Goal: Information Seeking & Learning: Learn about a topic

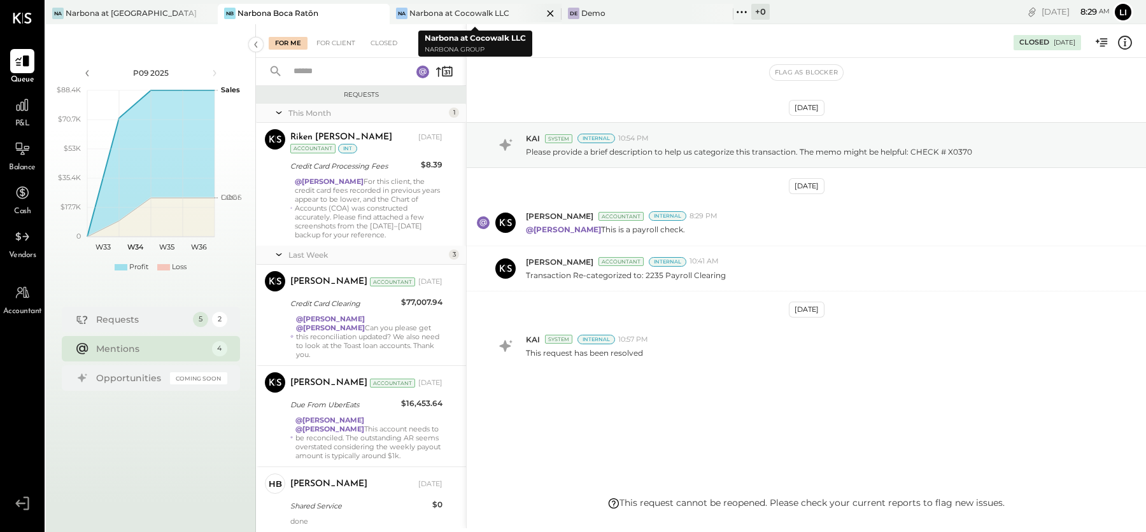
click at [467, 17] on div "Narbona at Cocowalk LLC" at bounding box center [459, 13] width 100 height 11
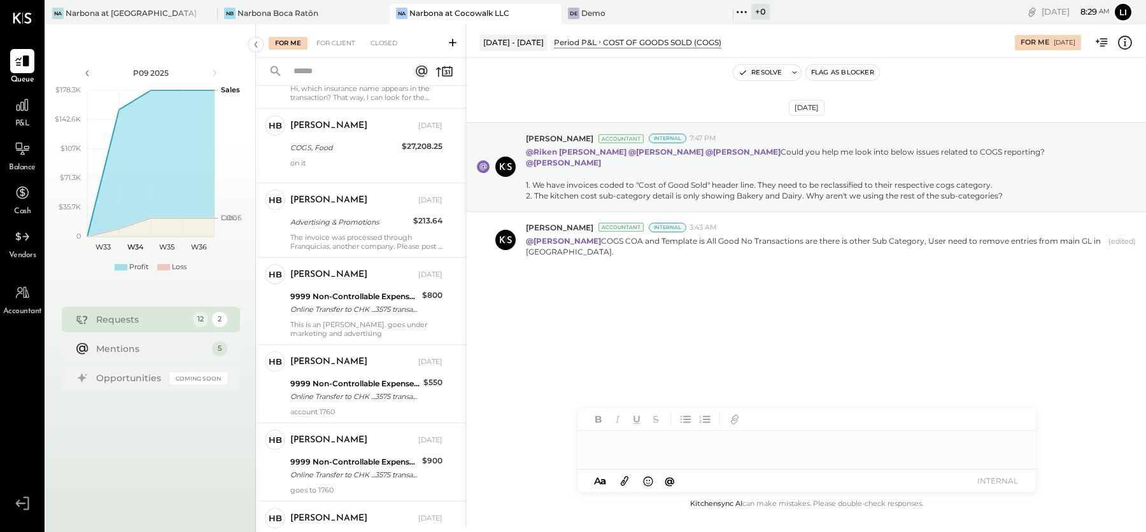
scroll to position [578, 0]
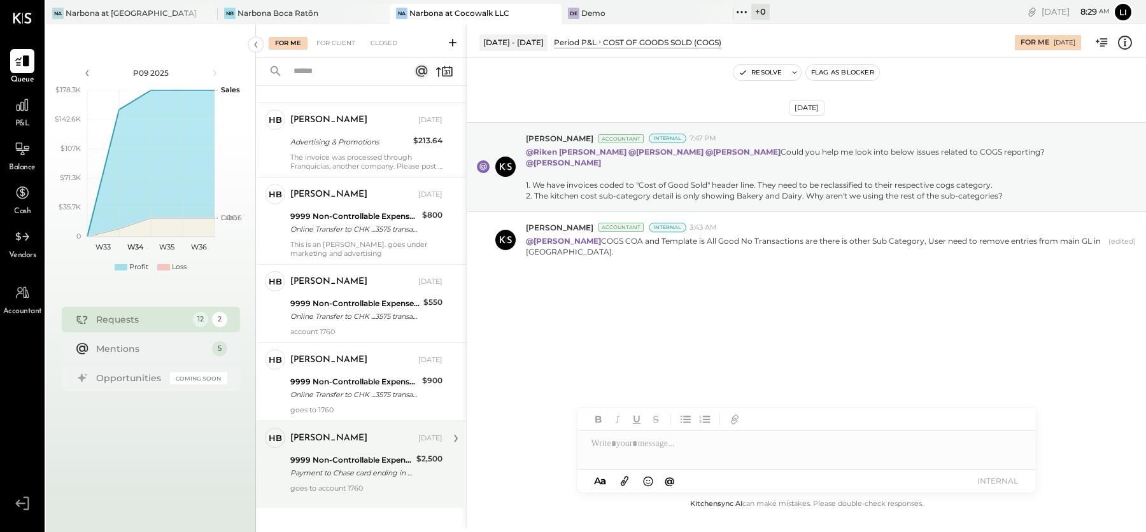
click at [340, 454] on div "9999 Non-Controllable Expenses:Other Income and Expenses:To Be Classified P&L" at bounding box center [351, 460] width 122 height 13
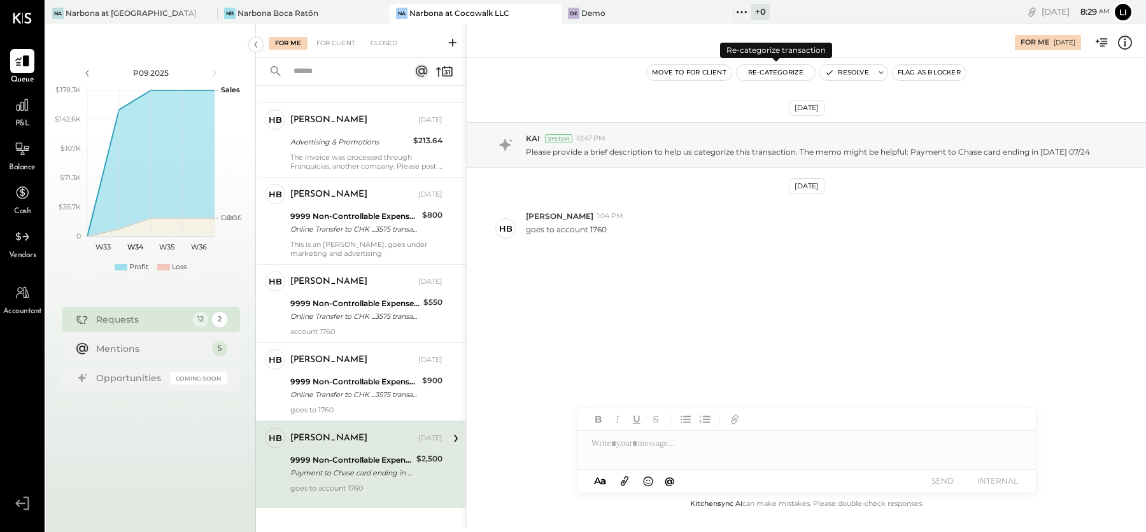
click at [785, 78] on button "Re-Categorize" at bounding box center [776, 72] width 79 height 15
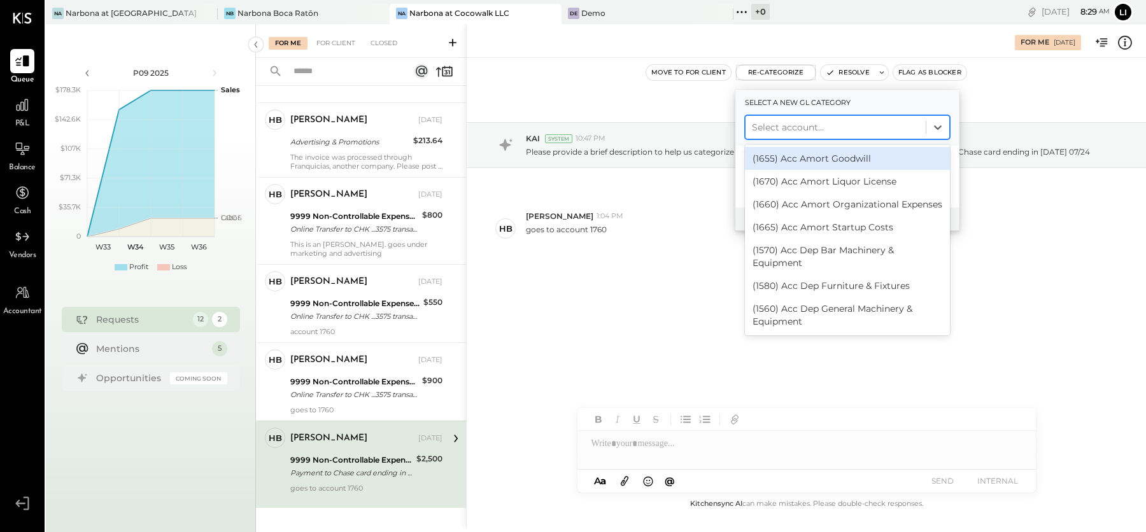
click at [781, 129] on div at bounding box center [835, 127] width 167 height 15
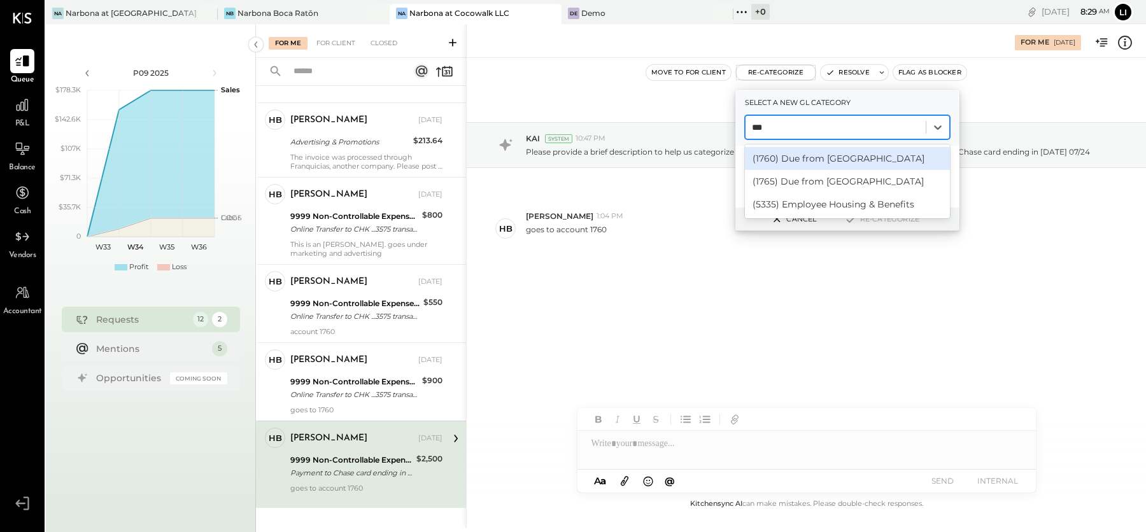
type input "****"
click at [796, 160] on div "(1760) Due from [GEOGRAPHIC_DATA]" at bounding box center [847, 158] width 205 height 23
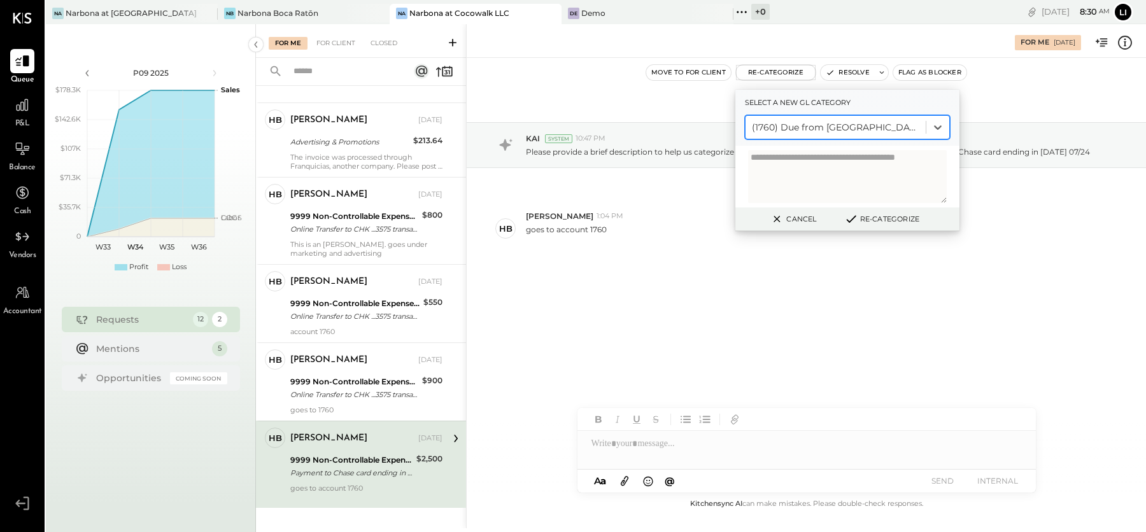
click at [672, 334] on div "[DATE] KAI System 10:47 PM Please provide a brief description to help us catego…" at bounding box center [807, 221] width 680 height 262
click at [806, 215] on button "Cancel" at bounding box center [792, 219] width 55 height 17
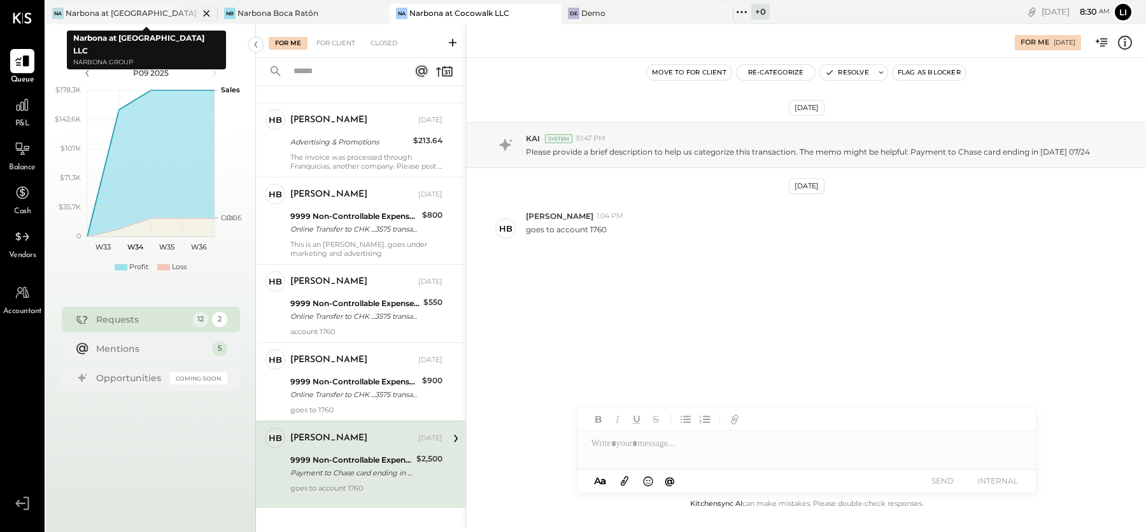
click at [77, 11] on div "Narbona at [GEOGRAPHIC_DATA] LLC" at bounding box center [132, 13] width 133 height 11
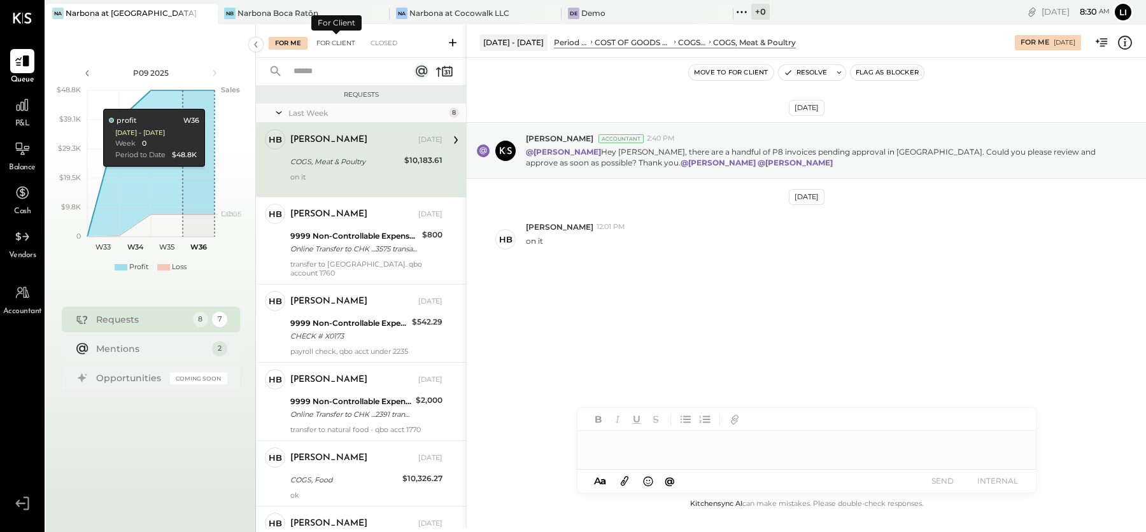
click at [334, 45] on div "For Client" at bounding box center [336, 43] width 52 height 13
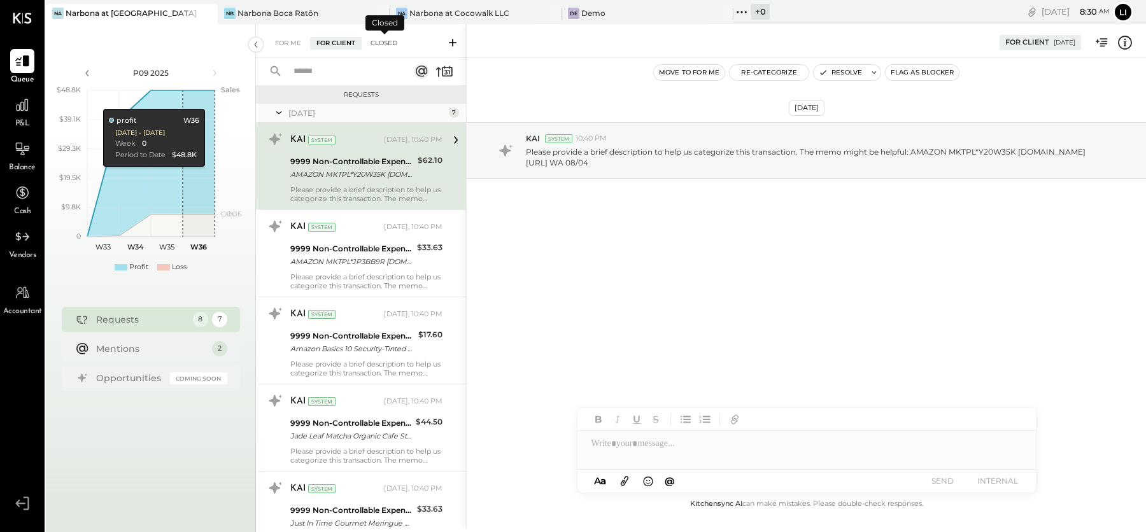
click at [384, 41] on div "Closed" at bounding box center [383, 43] width 39 height 13
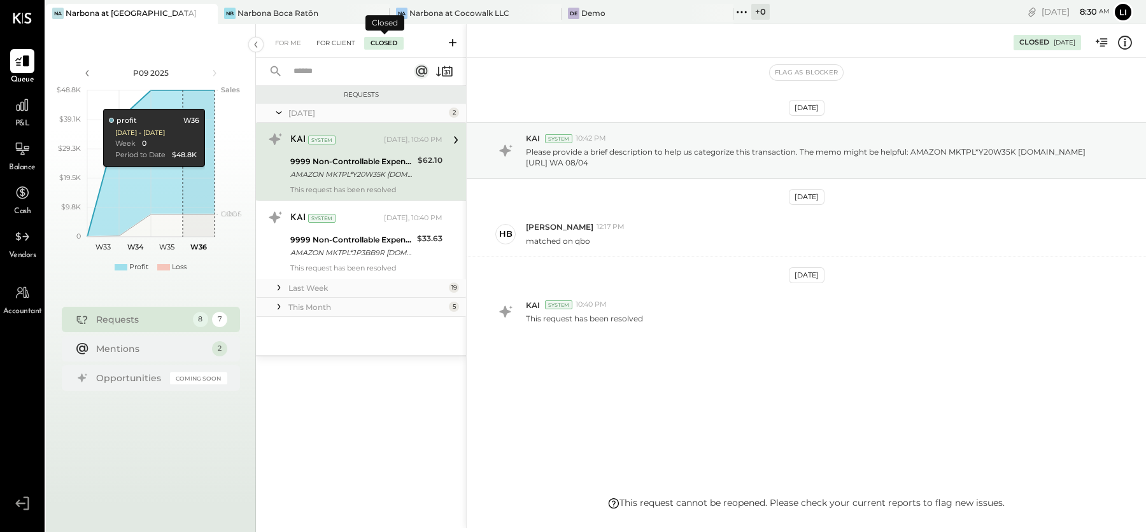
click at [341, 41] on div "For Client" at bounding box center [336, 43] width 52 height 13
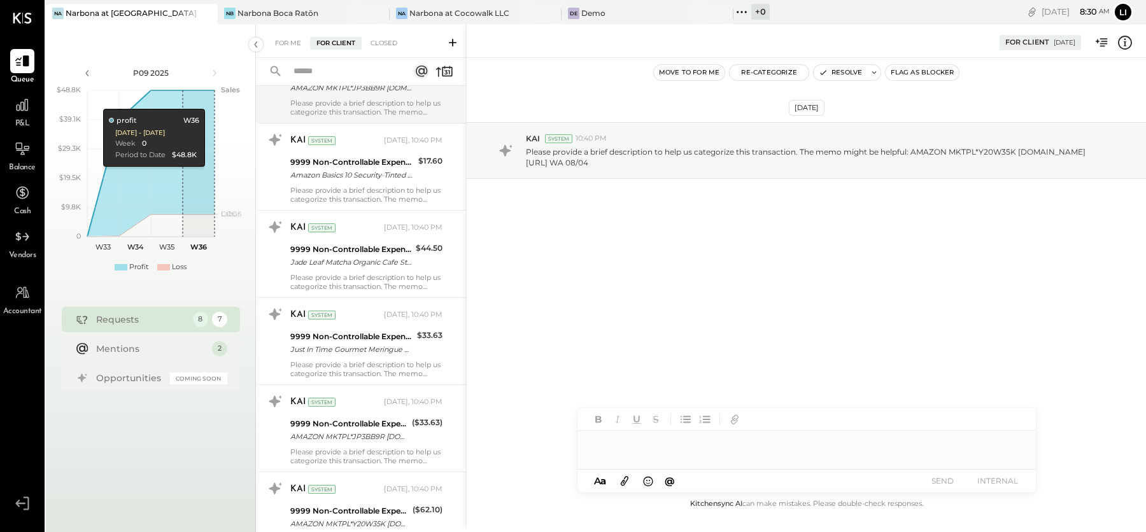
scroll to position [163, 0]
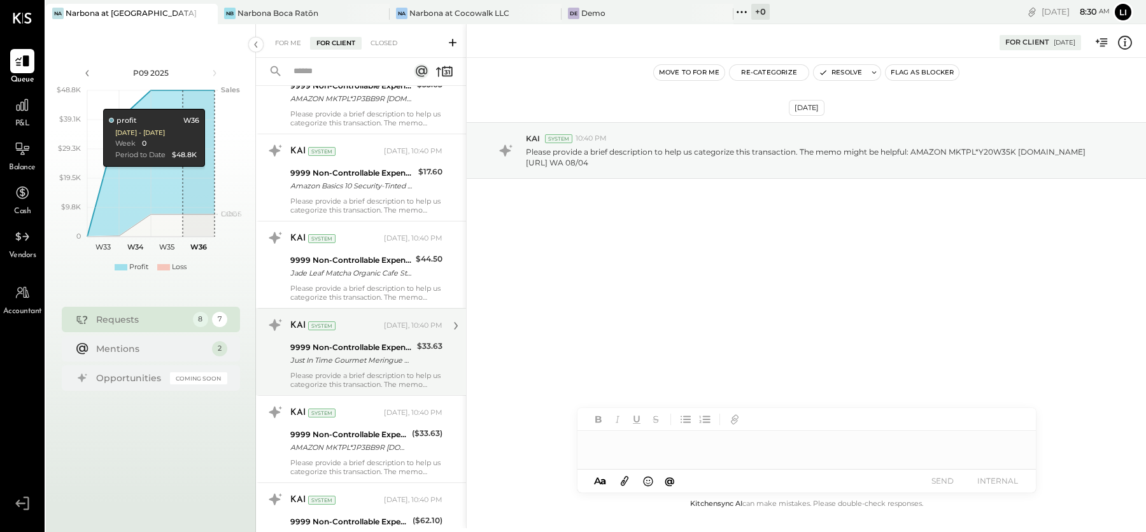
click at [357, 366] on div "9999 Non-Controllable Expenses:Other Income and Expenses:To Be Classified P&L J…" at bounding box center [351, 354] width 123 height 28
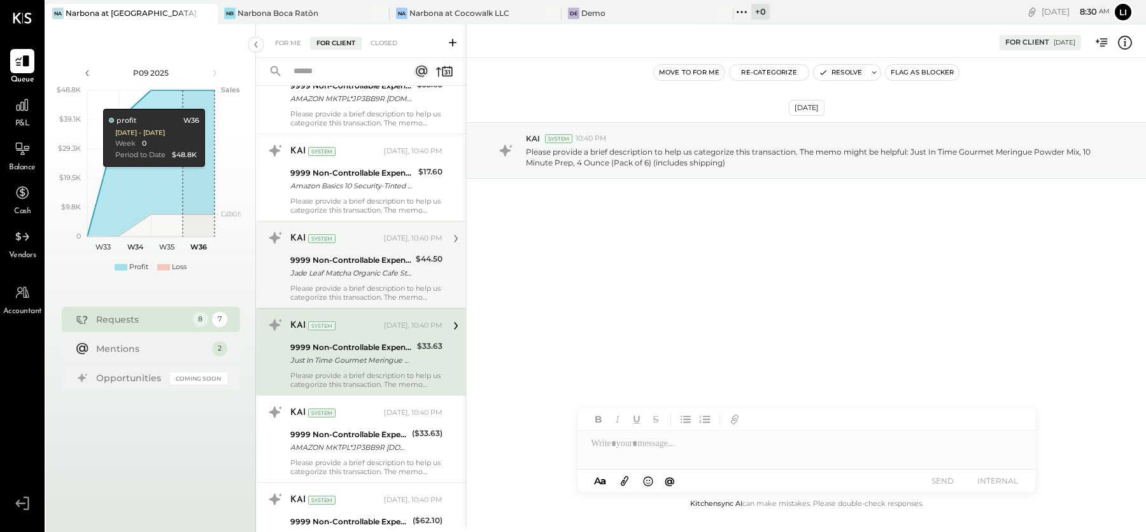
click at [378, 273] on div "Jade Leaf Matcha Organic Cafe Style Sweetened Matcha Latte Green Tea Powder, Pr…" at bounding box center [351, 273] width 122 height 13
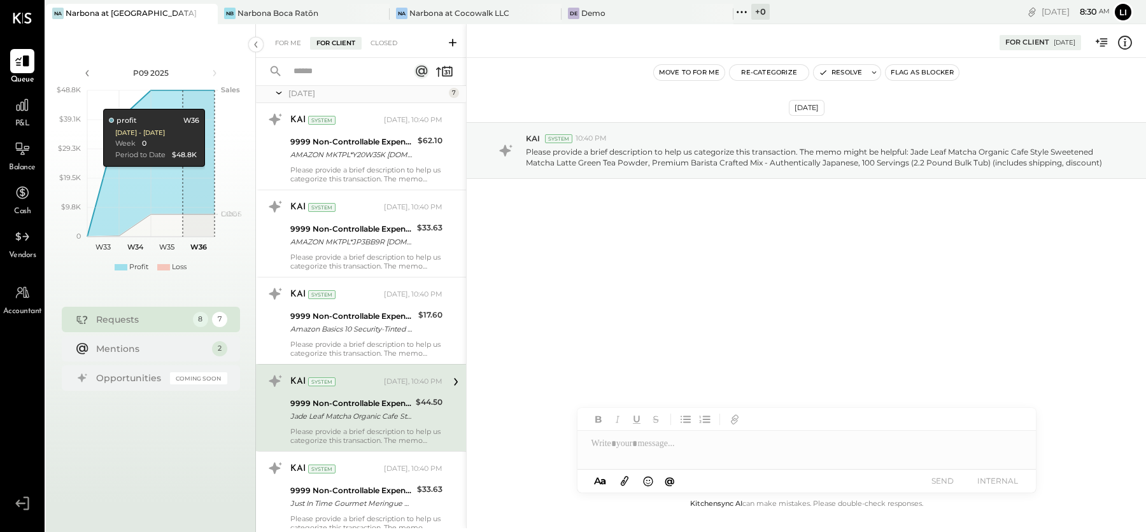
scroll to position [19, 0]
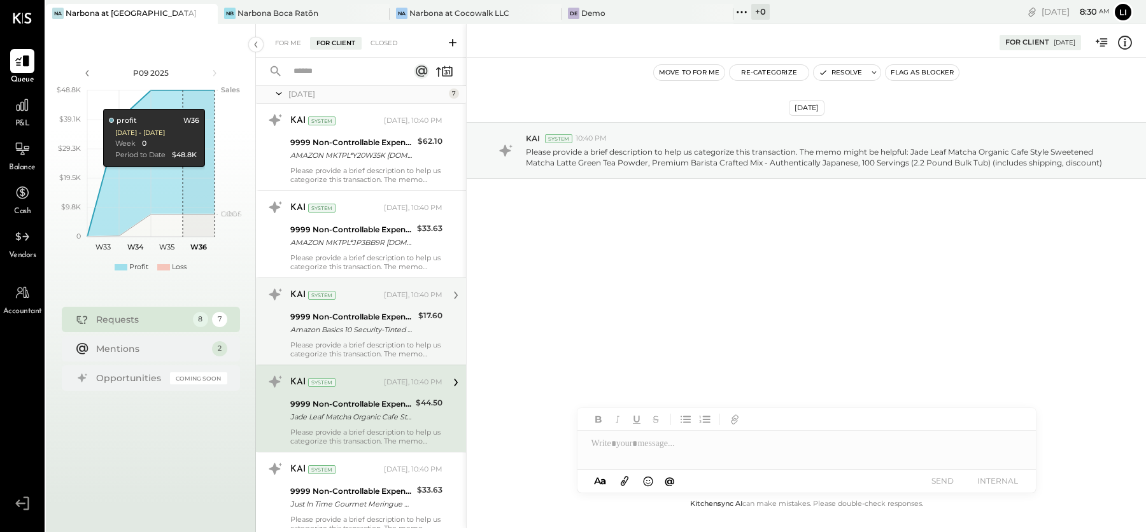
click at [365, 334] on div "Amazon Basics 10 Security-Tinted Self-Seal Business Letter Envelopes, Peel & Se…" at bounding box center [352, 330] width 124 height 13
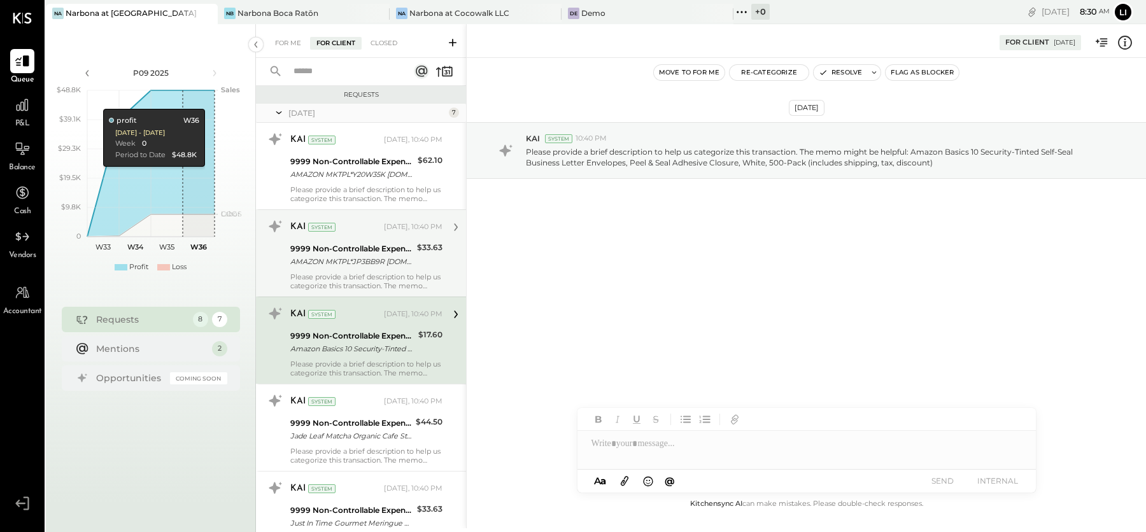
click at [366, 278] on div "Please provide a brief description to help us categorize this transaction. The …" at bounding box center [366, 282] width 152 height 18
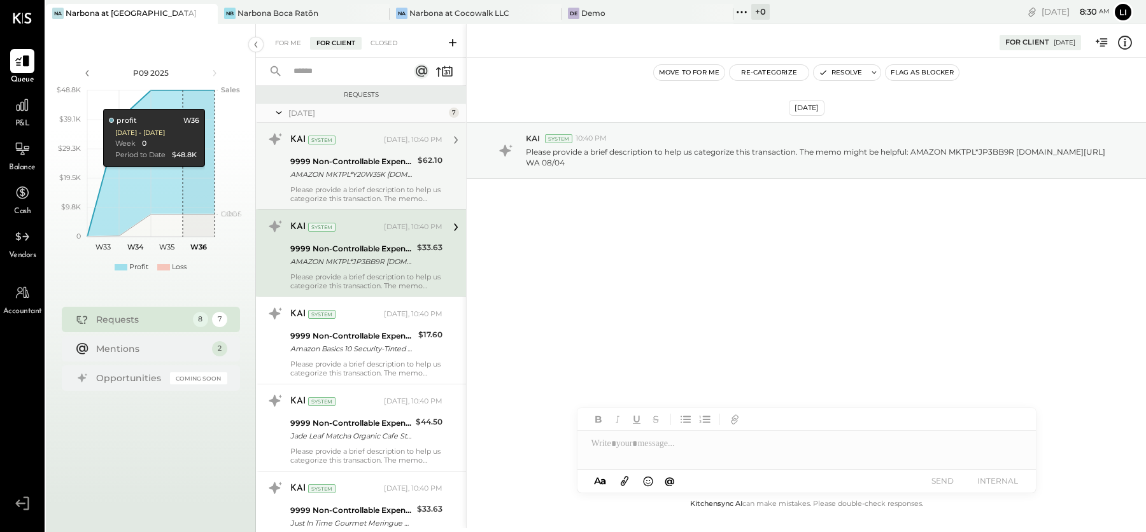
click at [370, 178] on div "AMAZON MKTPL*Y20W35K [DOMAIN_NAME][URL] WA 08/04" at bounding box center [352, 174] width 124 height 13
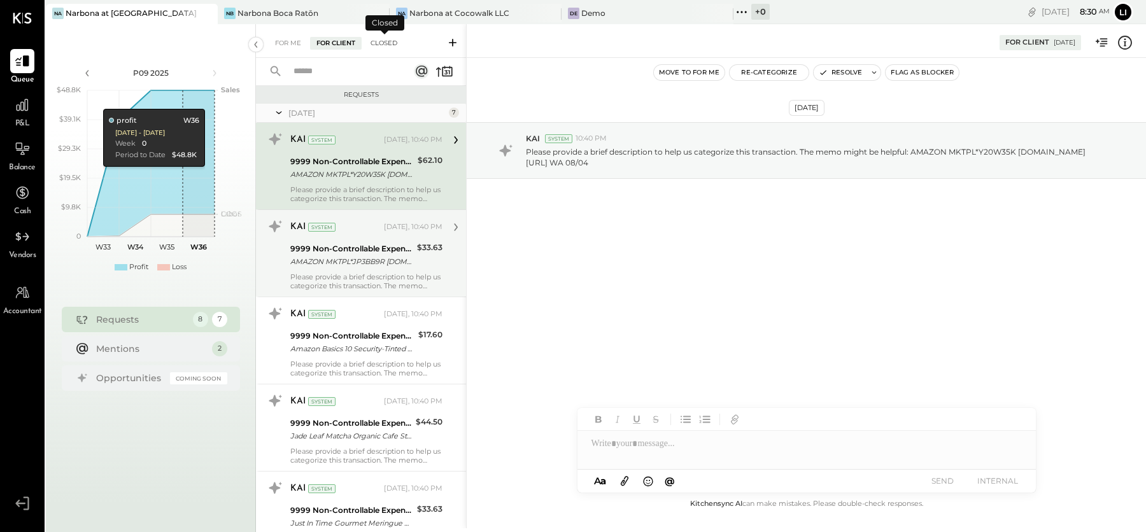
click at [387, 43] on div "Closed" at bounding box center [383, 43] width 39 height 13
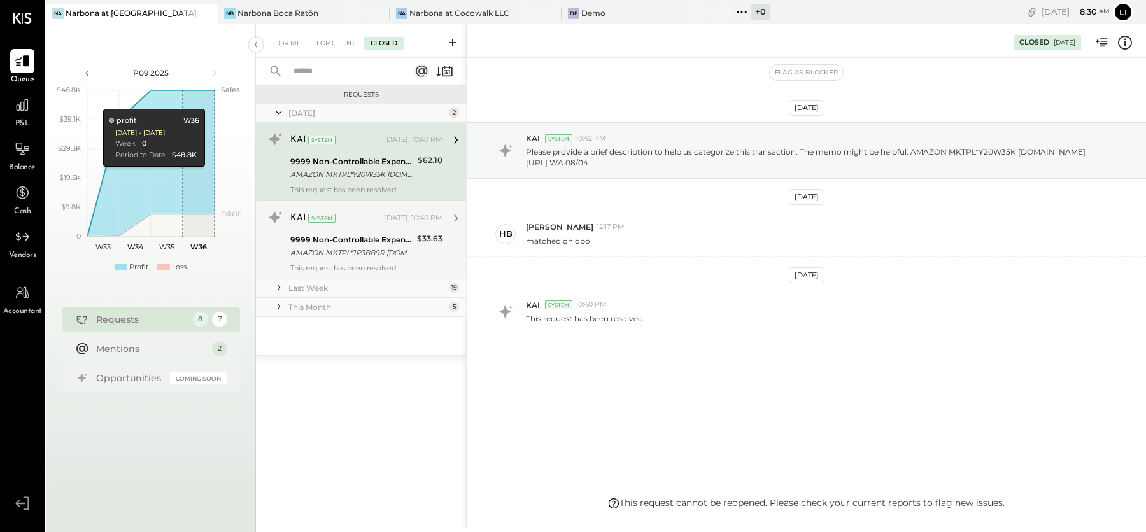
click at [325, 241] on div "9999 Non-Controllable Expenses:Other Income and Expenses:To Be Classified P&L" at bounding box center [351, 240] width 123 height 13
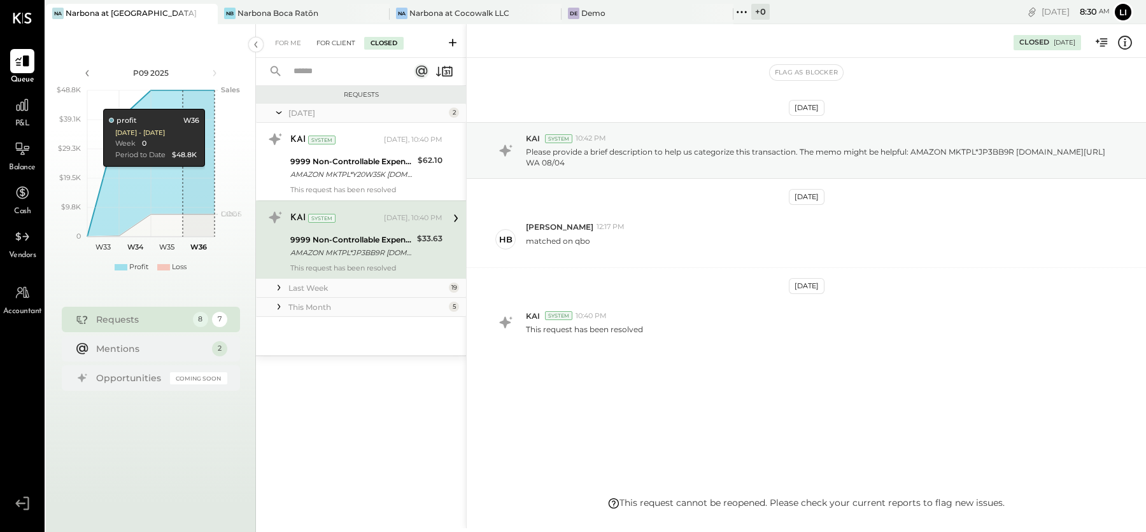
click at [339, 39] on div "For Client" at bounding box center [336, 43] width 52 height 13
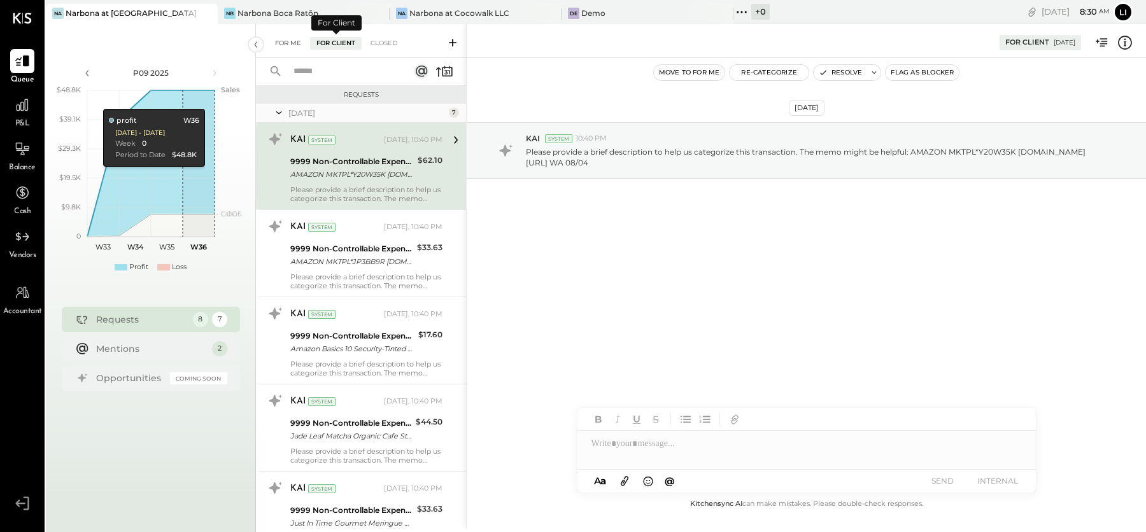
click at [285, 42] on div "For Me" at bounding box center [288, 43] width 39 height 13
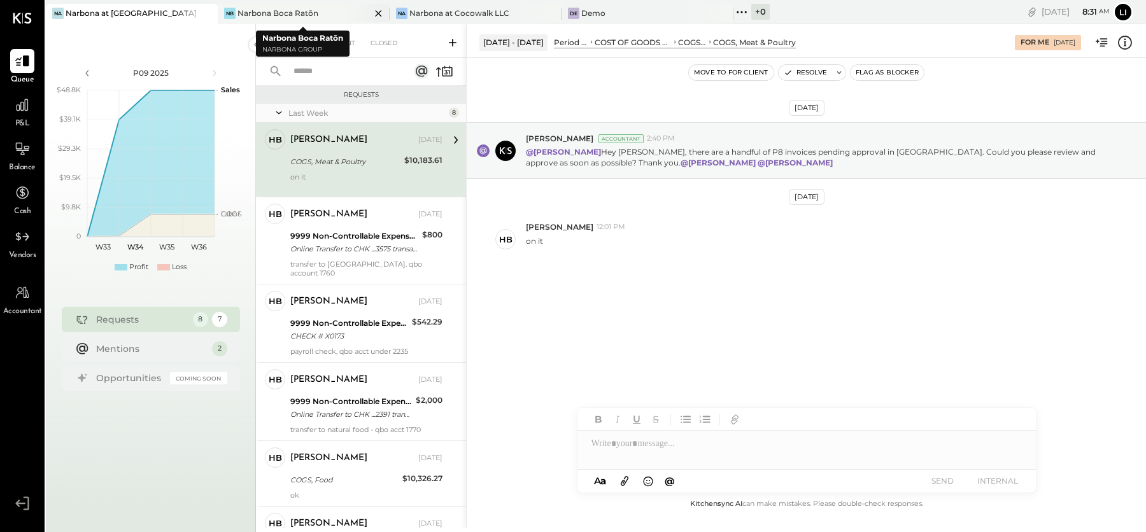
click at [266, 17] on div "Narbona Boca Ratōn" at bounding box center [278, 13] width 81 height 11
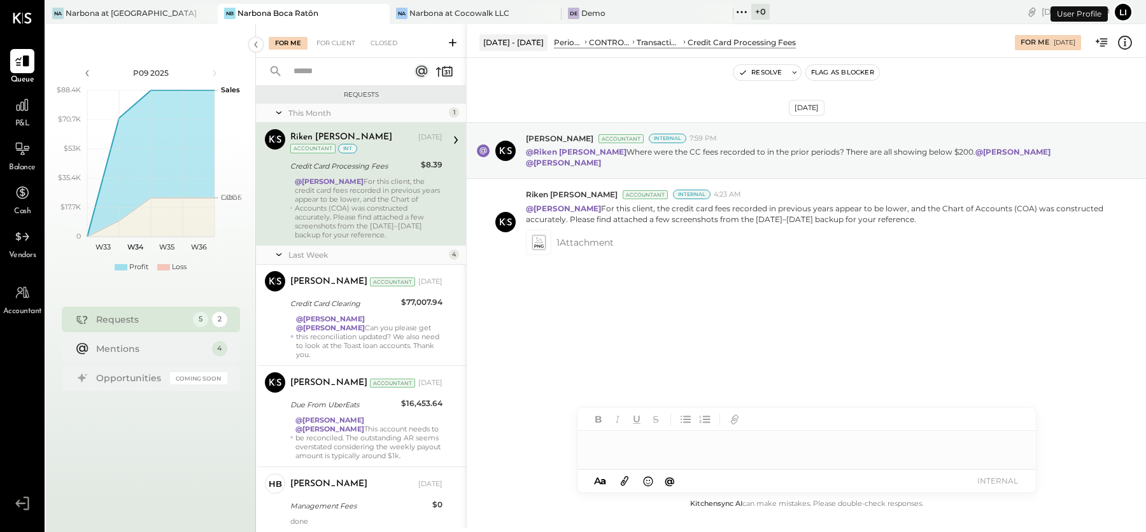
scroll to position [101, 0]
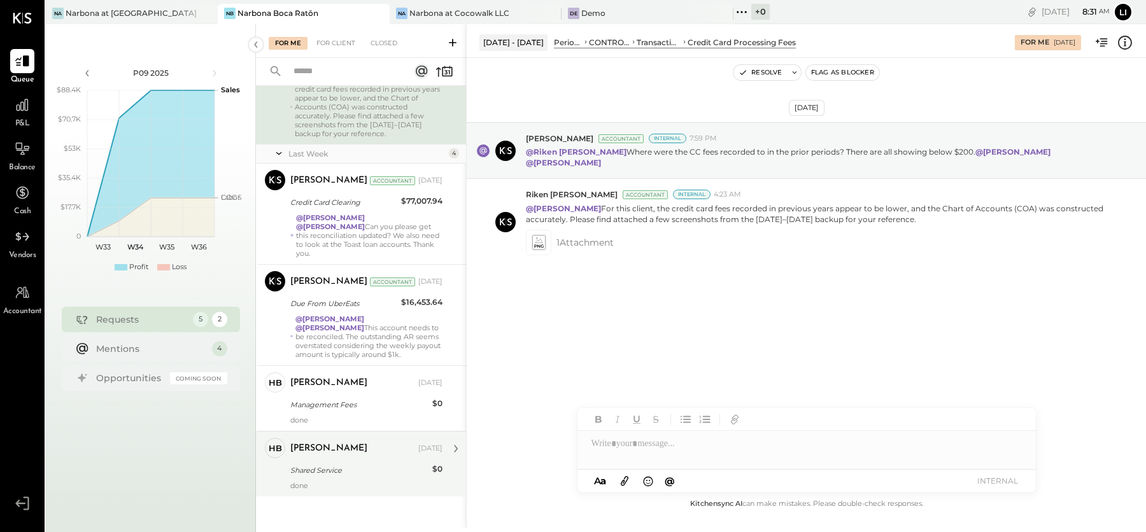
click at [338, 485] on div "done" at bounding box center [366, 485] width 152 height 9
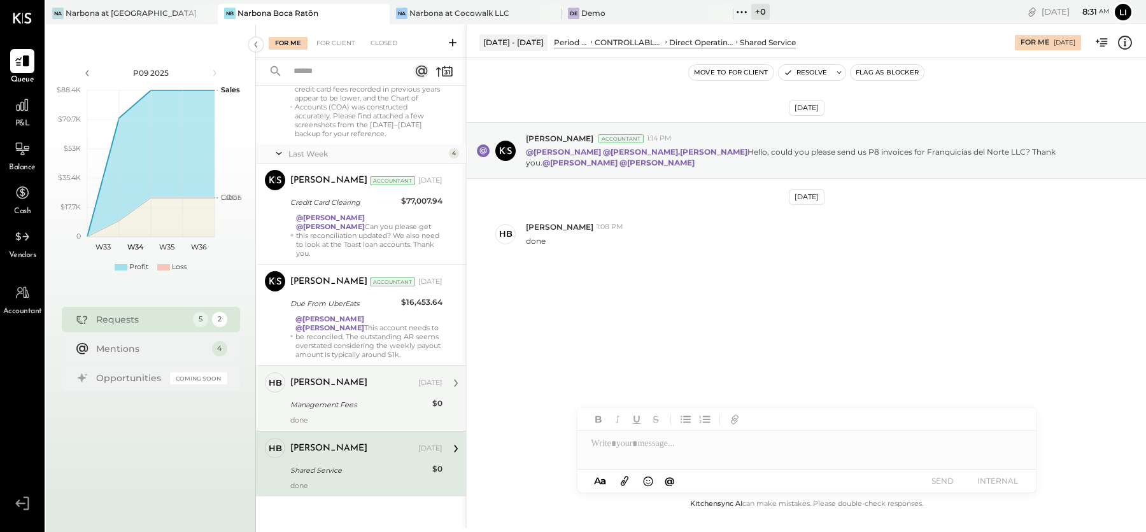
click at [352, 401] on div "Management Fees" at bounding box center [359, 405] width 138 height 13
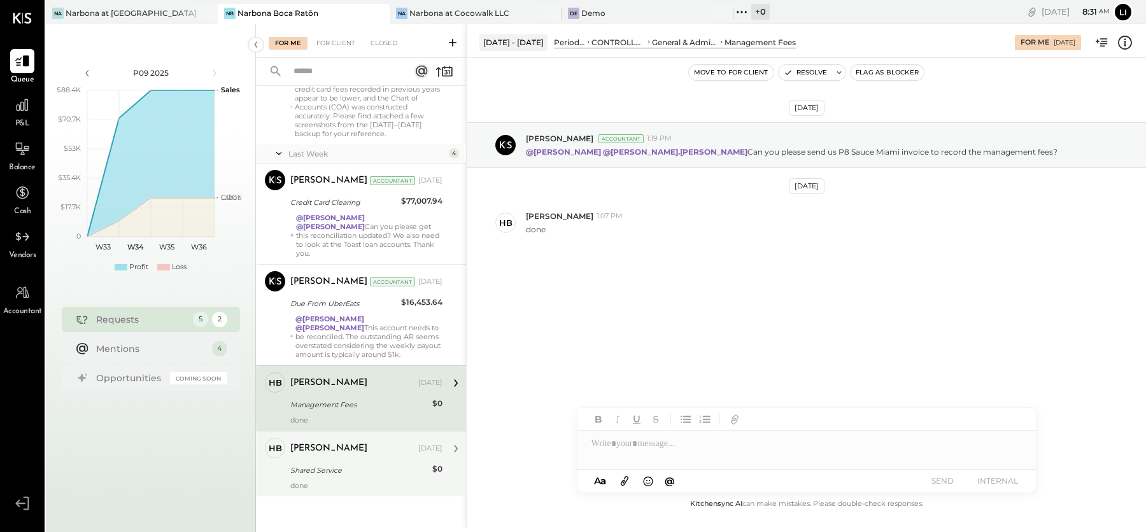
click at [341, 490] on div "HB [PERSON_NAME] Owner [PERSON_NAME] [DATE] Shared Service $0 done" at bounding box center [361, 464] width 210 height 66
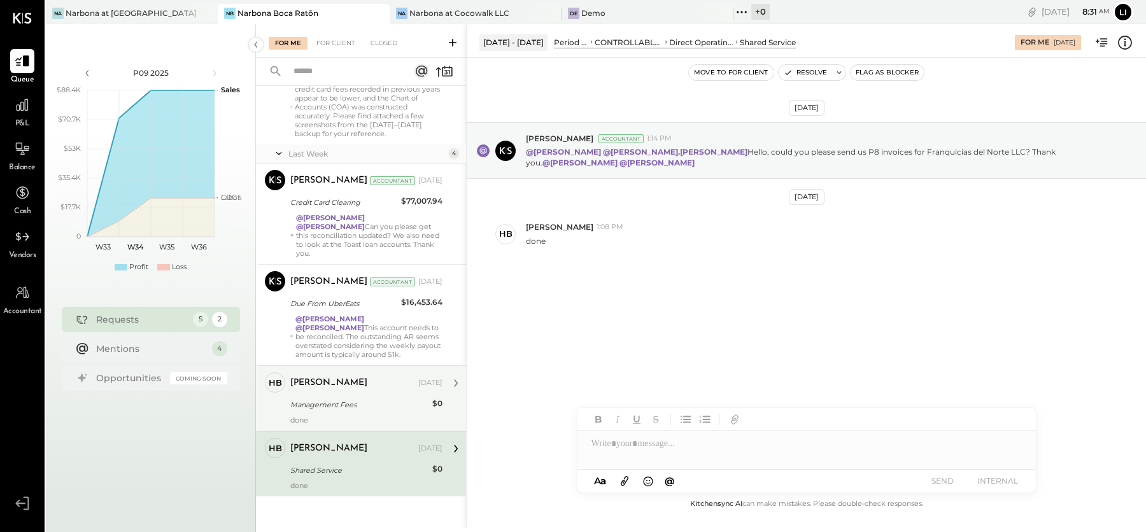
click at [345, 408] on div "Management Fees" at bounding box center [359, 405] width 138 height 13
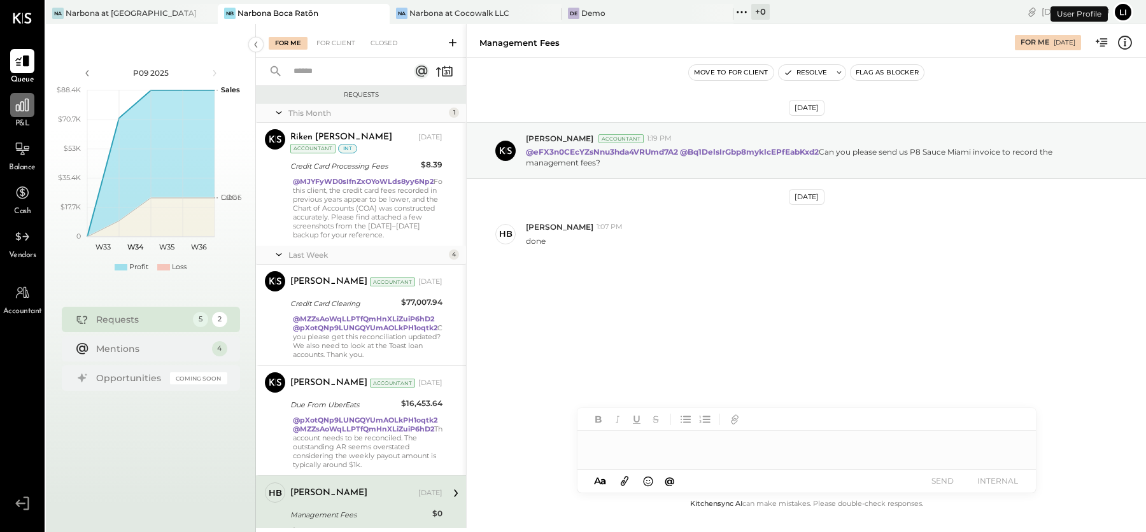
scroll to position [101, 0]
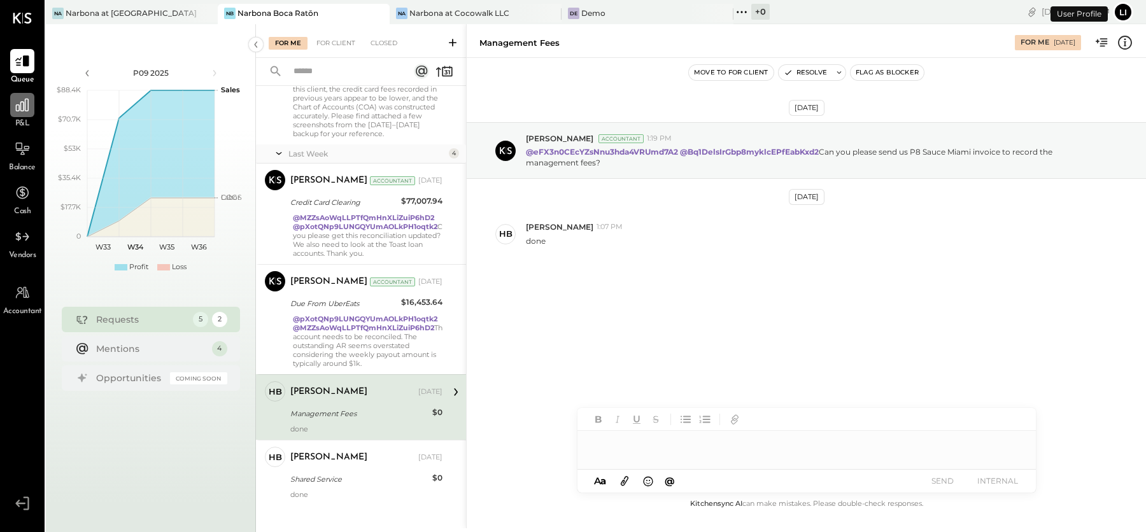
click at [26, 114] on div at bounding box center [22, 105] width 24 height 24
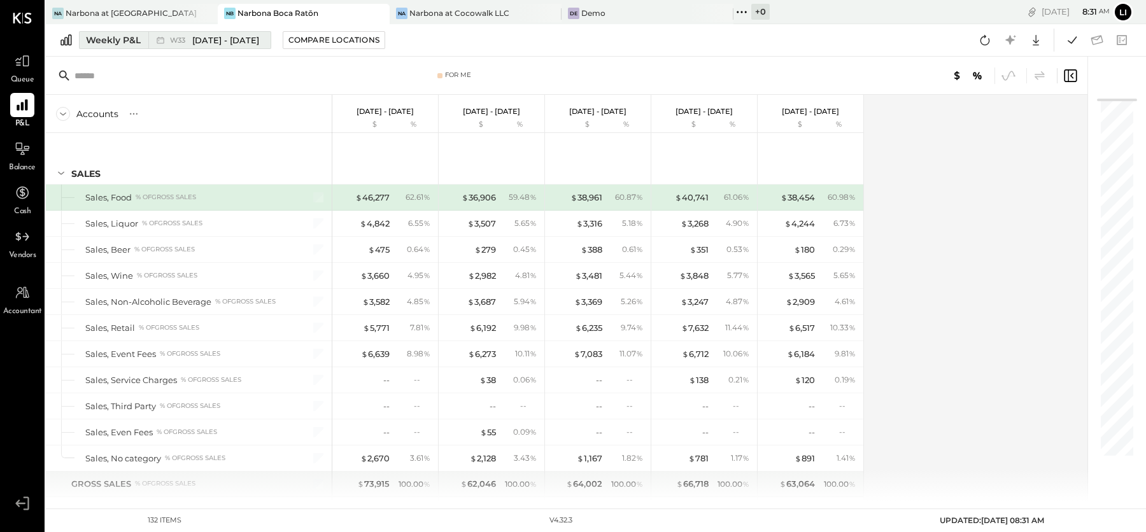
click at [112, 38] on div "Weekly P&L" at bounding box center [113, 40] width 55 height 13
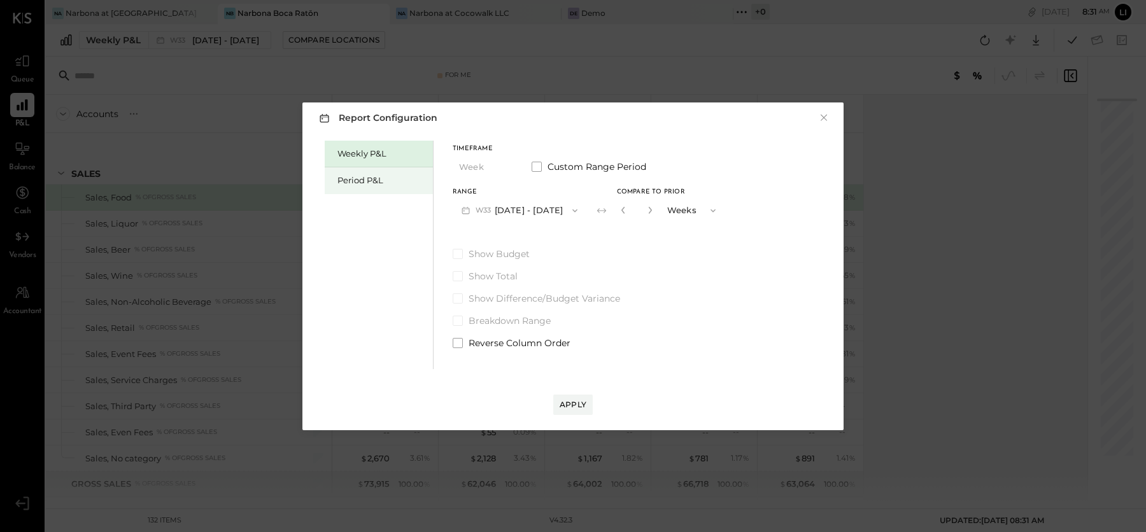
click at [385, 185] on div "Period P&L" at bounding box center [382, 180] width 89 height 12
click at [641, 207] on div "Compare" at bounding box center [620, 209] width 41 height 11
click at [650, 211] on icon "button" at bounding box center [648, 210] width 3 height 7
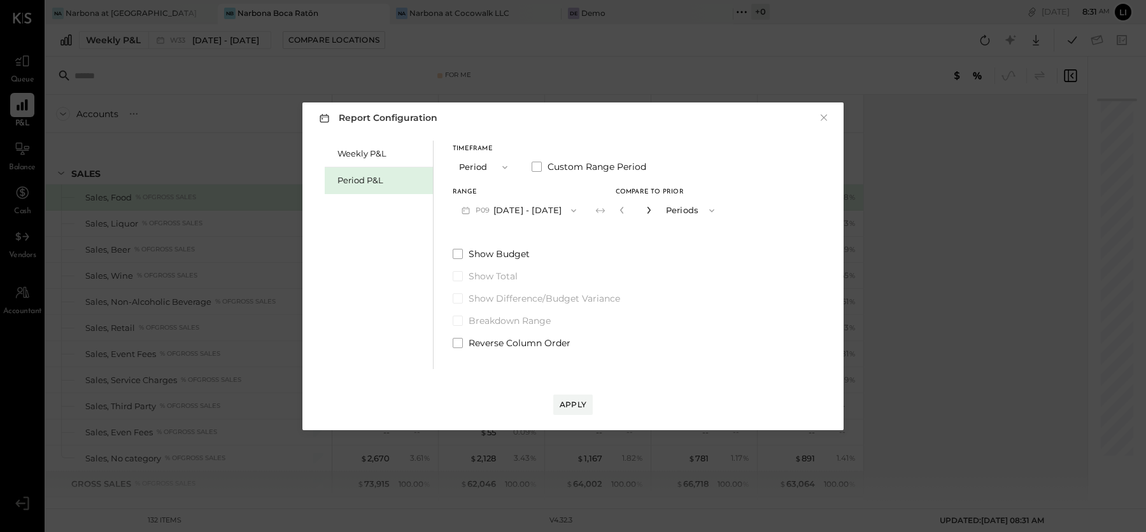
type input "*"
click at [579, 409] on div "Apply" at bounding box center [573, 404] width 27 height 11
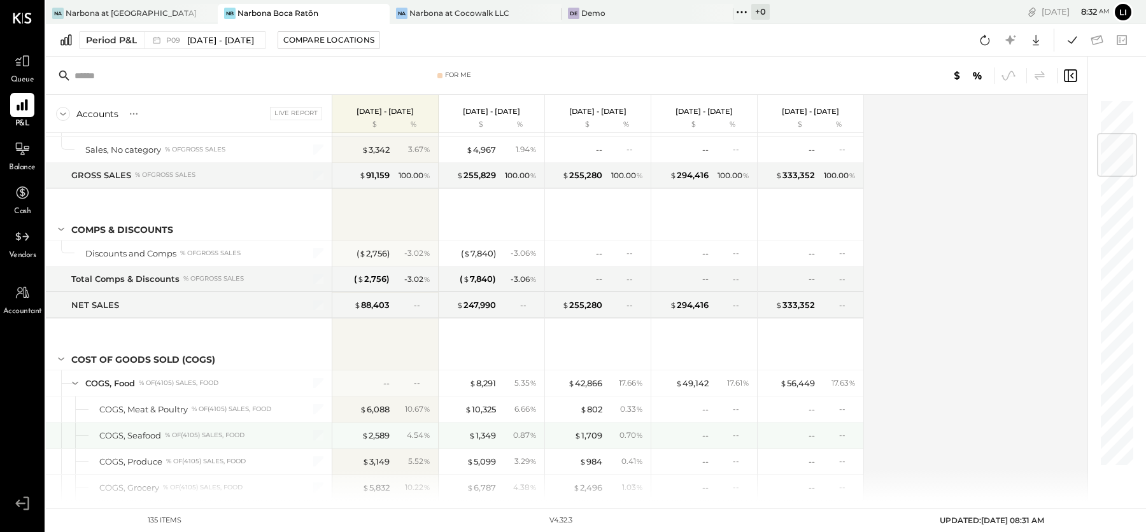
scroll to position [310, 0]
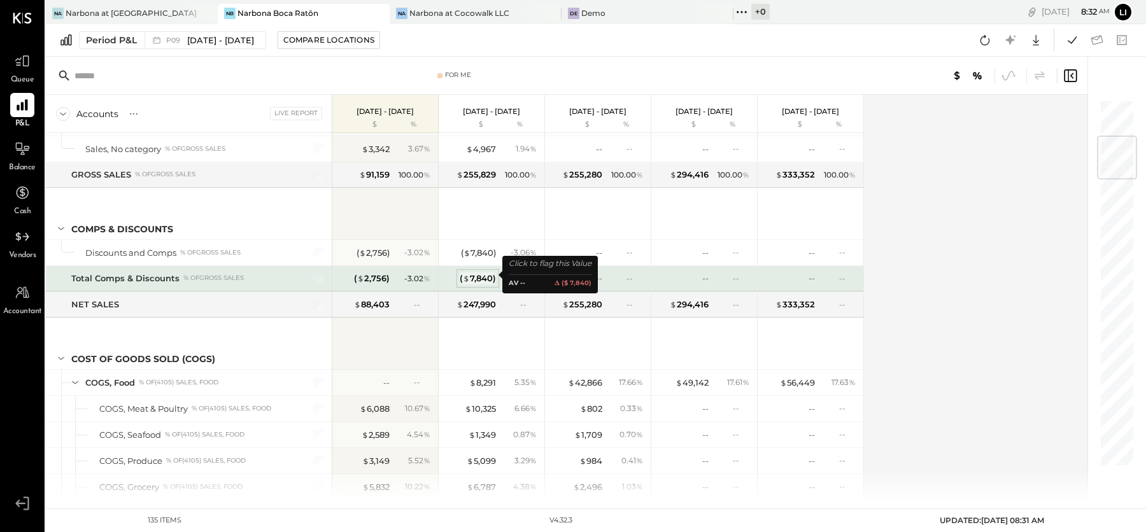
click at [483, 278] on div "( $ 7,840 )" at bounding box center [478, 279] width 36 height 12
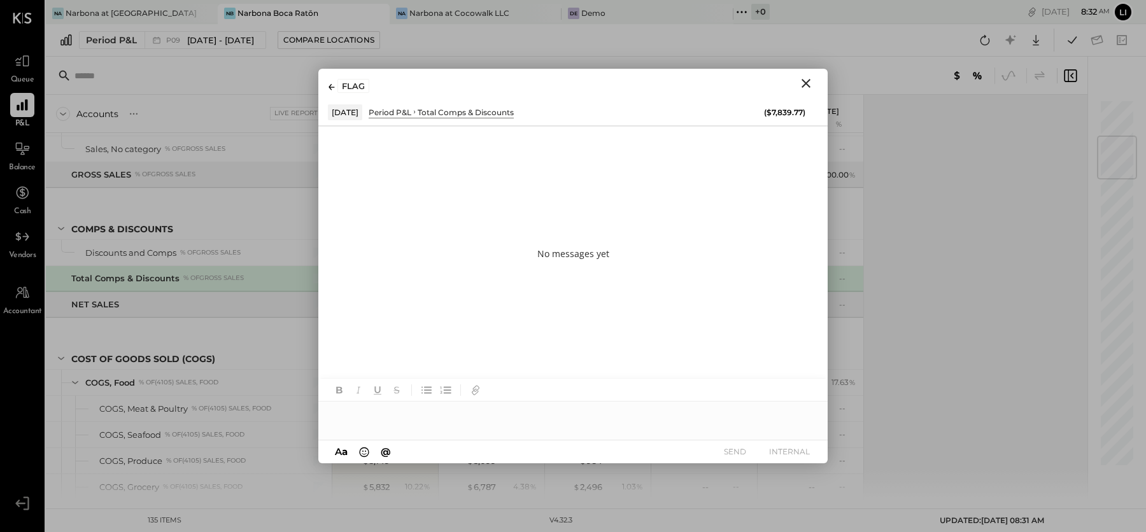
click at [332, 87] on icon at bounding box center [332, 87] width 6 height 6
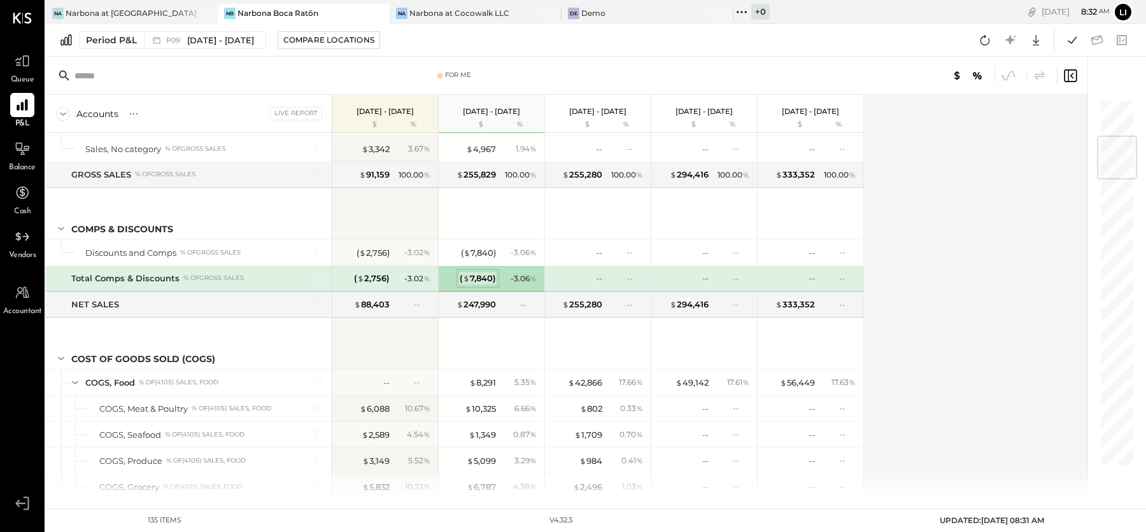
click at [469, 274] on span "$" at bounding box center [466, 278] width 7 height 10
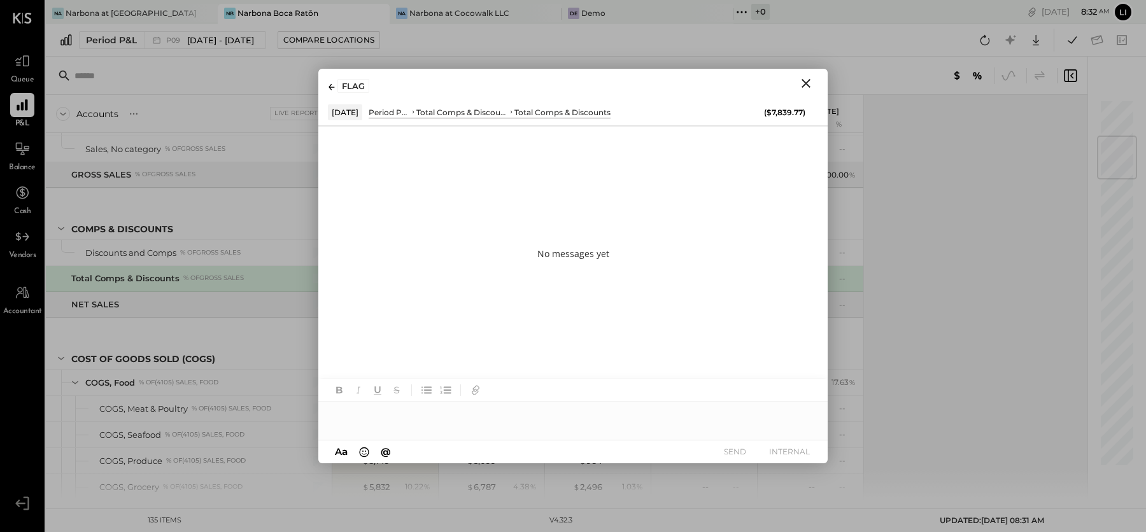
click at [804, 80] on icon "Close" at bounding box center [806, 83] width 9 height 9
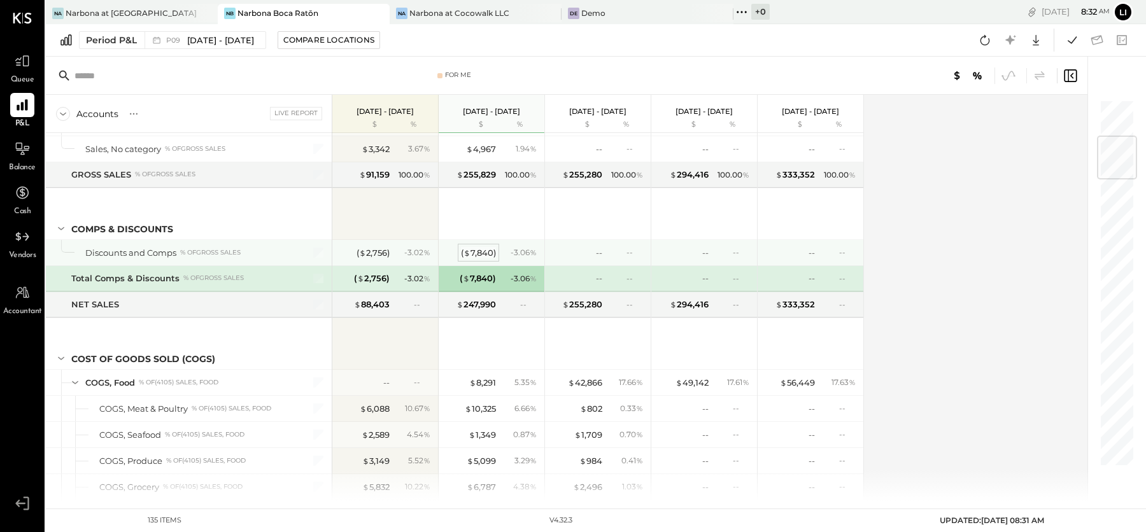
click at [474, 250] on div "( $ 7,840 )" at bounding box center [478, 253] width 35 height 12
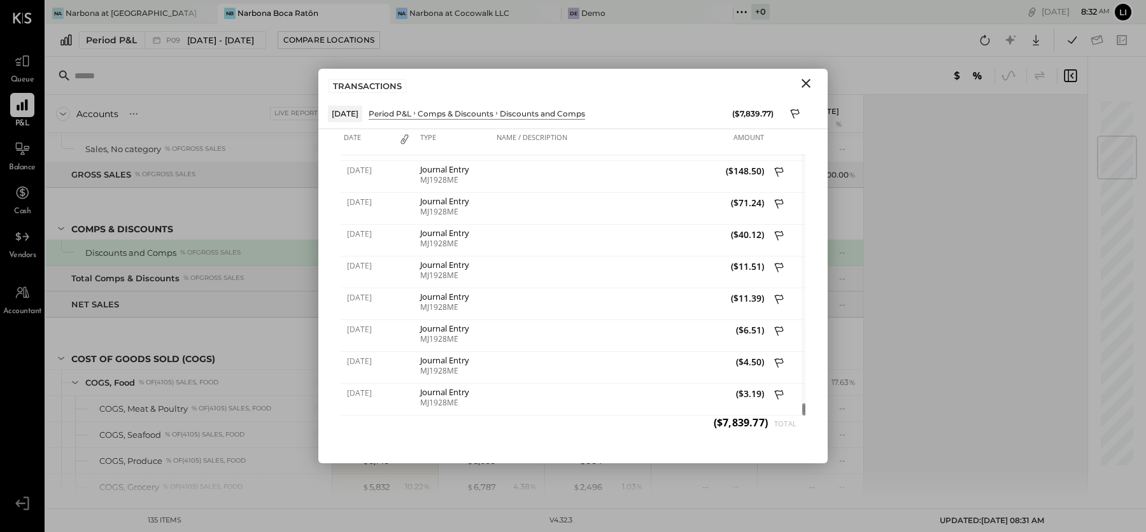
drag, startPoint x: 805, startPoint y: 167, endPoint x: 797, endPoint y: 418, distance: 251.1
click at [797, 418] on div "Date Type Name / Description Amount 07/14/2025 Journal Entry MJ614ME ($311.31) …" at bounding box center [573, 279] width 465 height 301
click at [805, 90] on button "Close" at bounding box center [806, 83] width 23 height 17
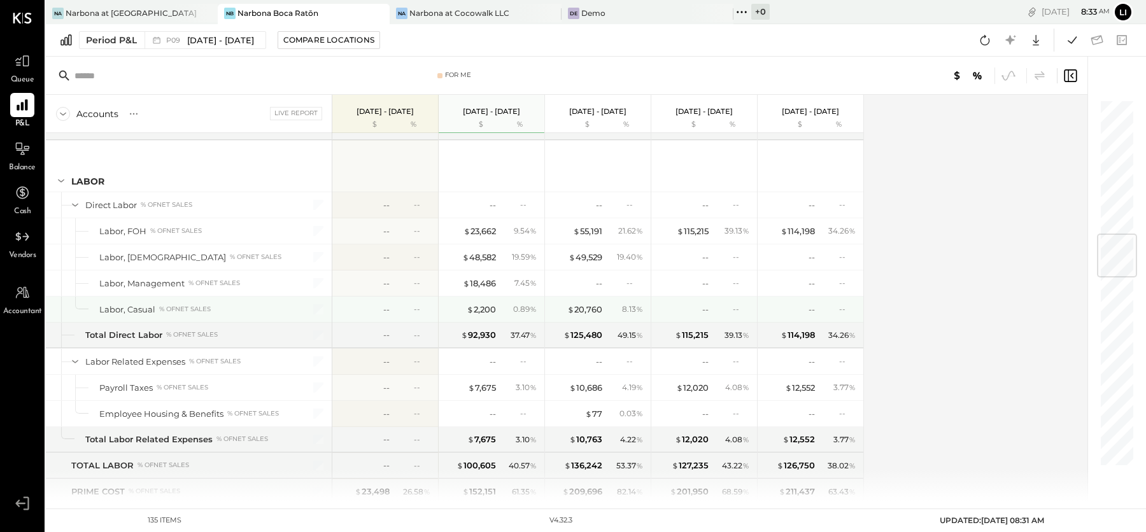
scroll to position [1137, 0]
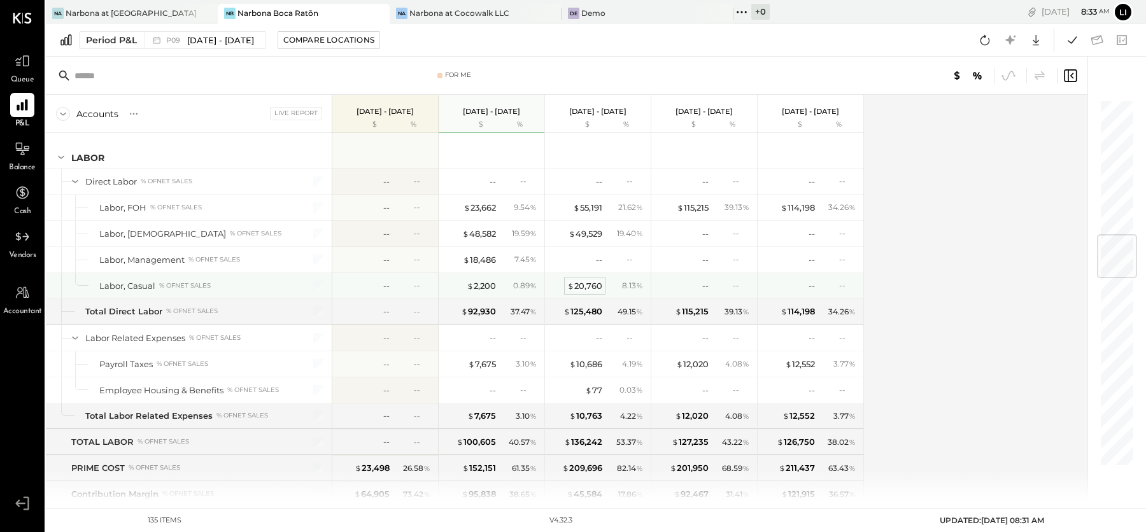
click at [593, 280] on div "$ 20,760" at bounding box center [584, 286] width 35 height 12
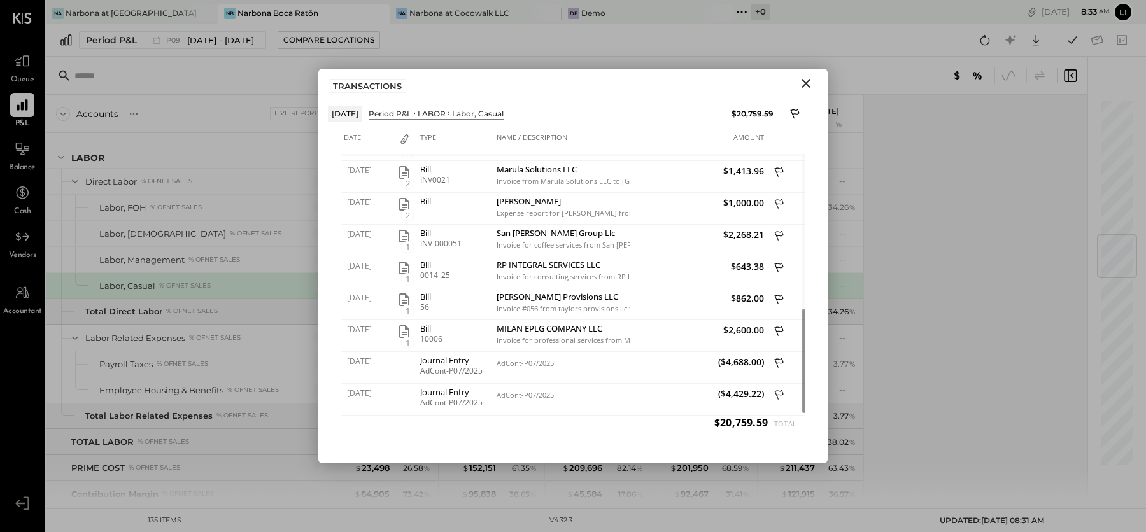
click at [808, 84] on icon "Close" at bounding box center [806, 83] width 9 height 9
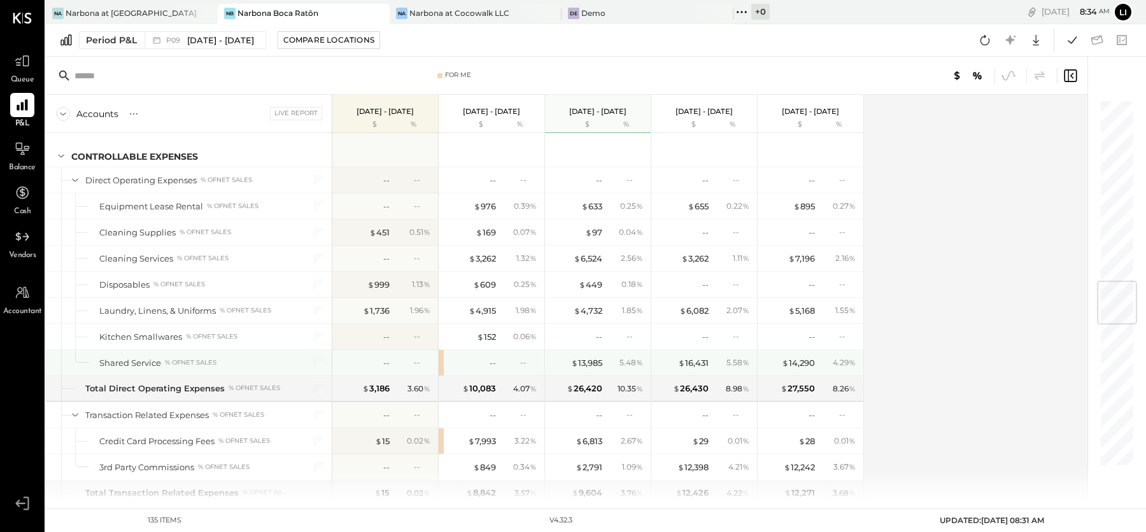
scroll to position [1530, 0]
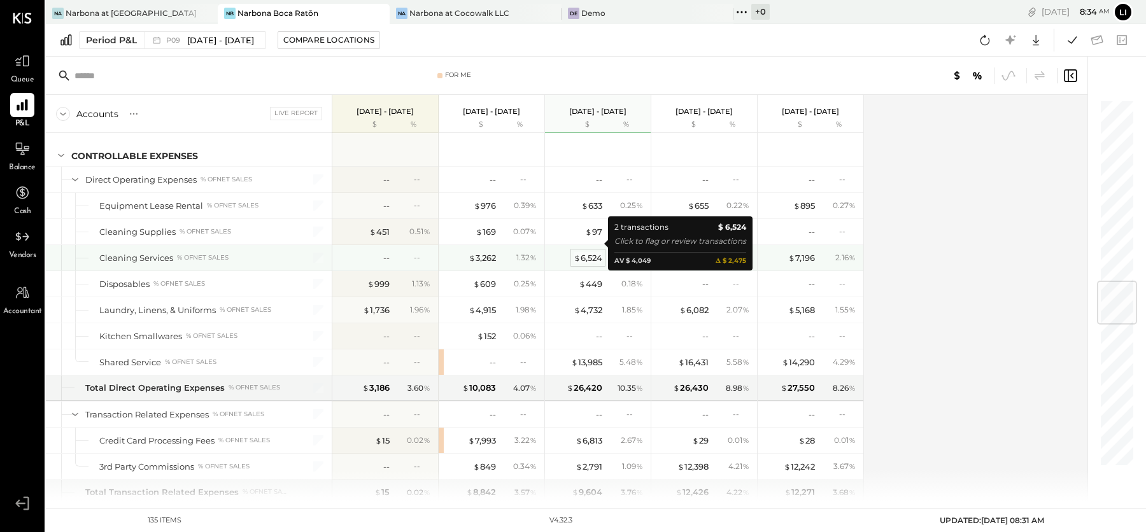
click at [588, 252] on div "$ 6,524" at bounding box center [588, 258] width 29 height 12
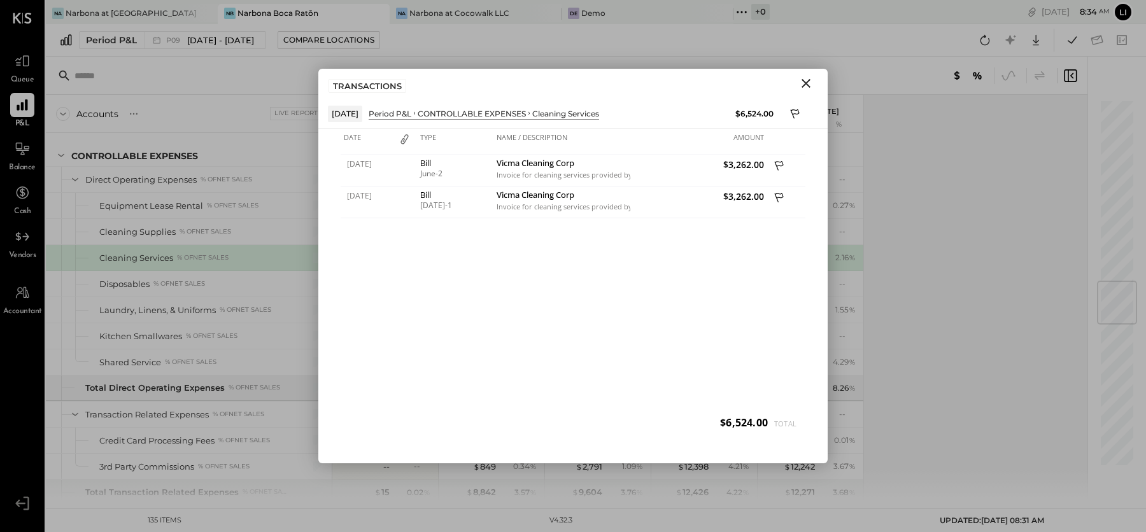
click at [808, 83] on icon "Close" at bounding box center [806, 83] width 15 height 15
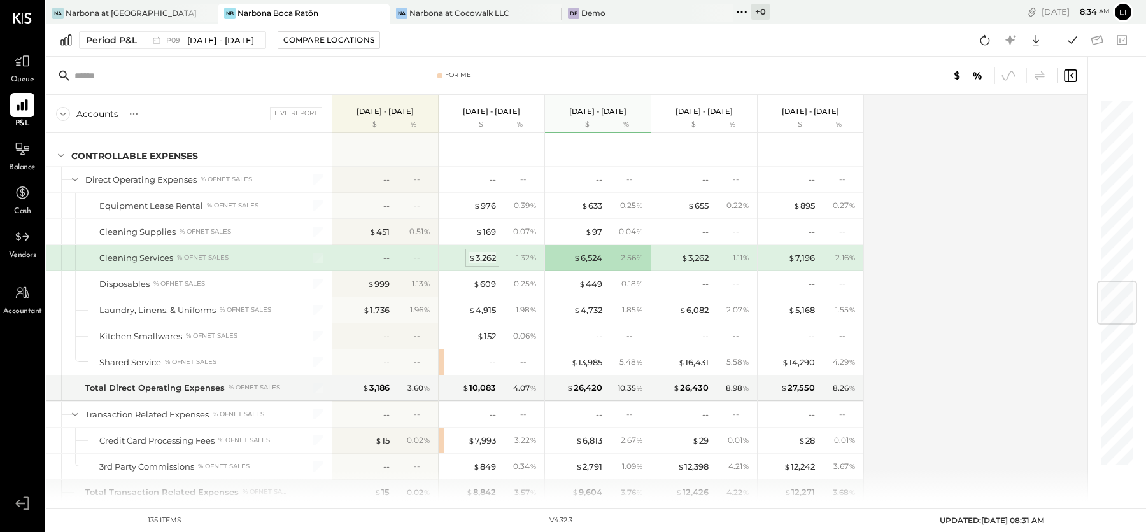
click at [481, 252] on div "$ 3,262" at bounding box center [482, 258] width 27 height 12
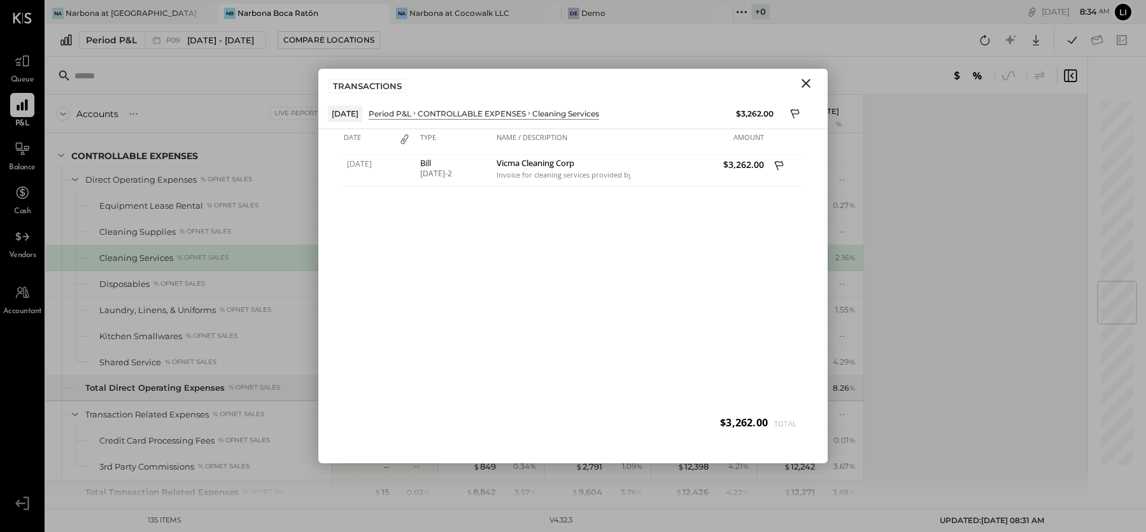
click at [808, 88] on icon "Close" at bounding box center [806, 83] width 15 height 15
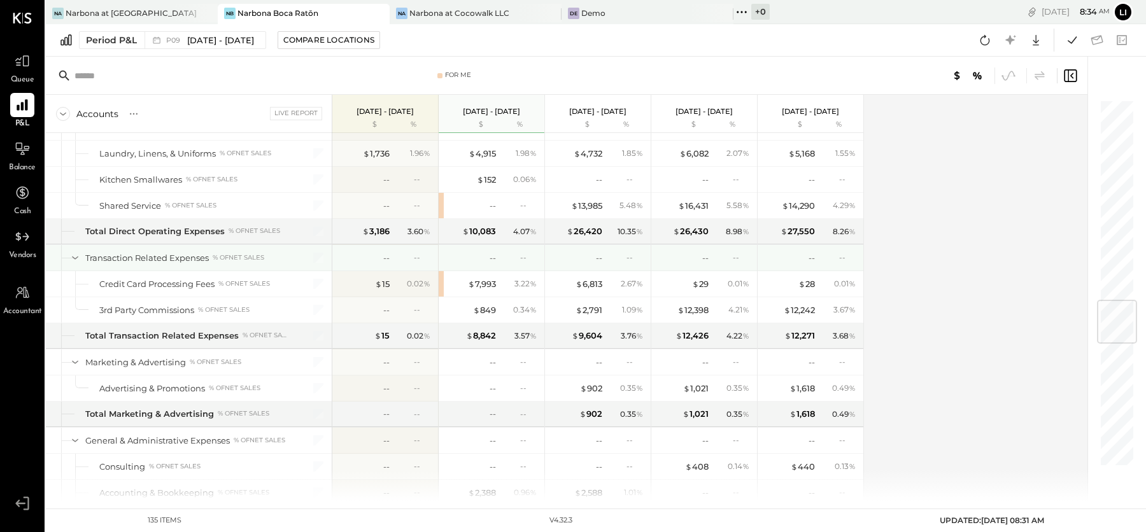
scroll to position [1688, 0]
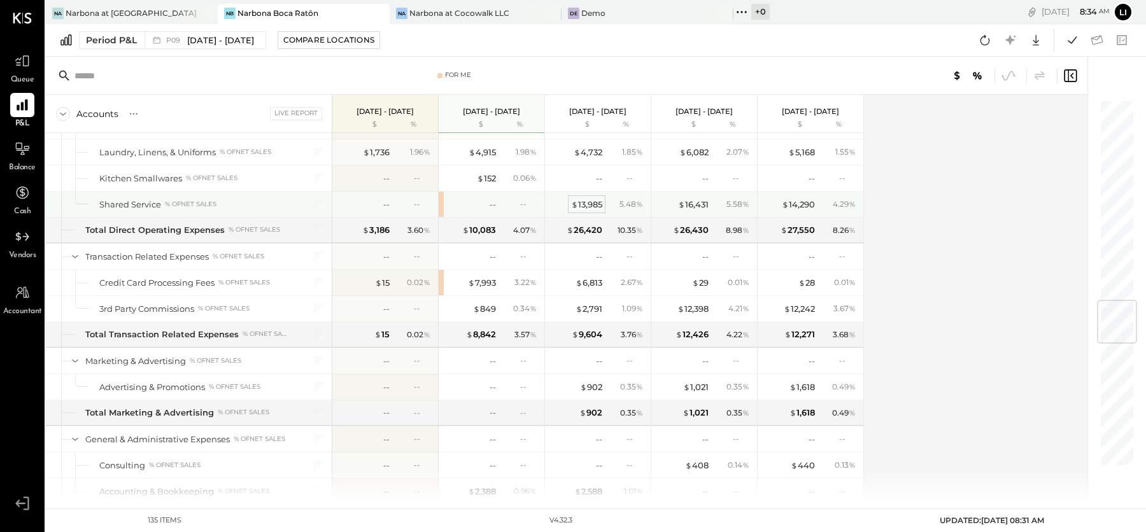
click at [576, 199] on span "$" at bounding box center [574, 204] width 7 height 10
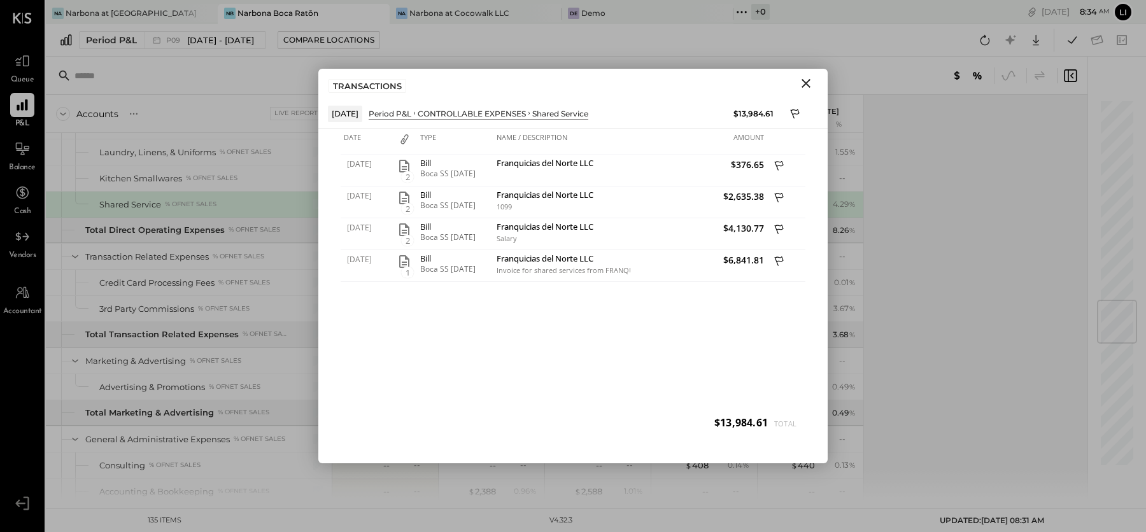
click at [806, 88] on icon "Close" at bounding box center [806, 83] width 15 height 15
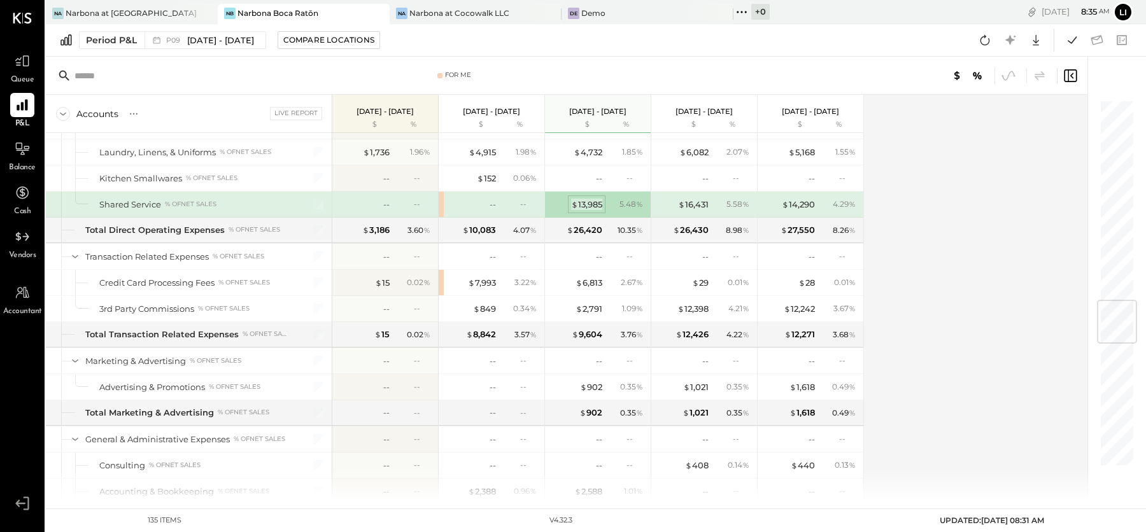
click at [590, 199] on div "$ 13,985" at bounding box center [586, 205] width 31 height 12
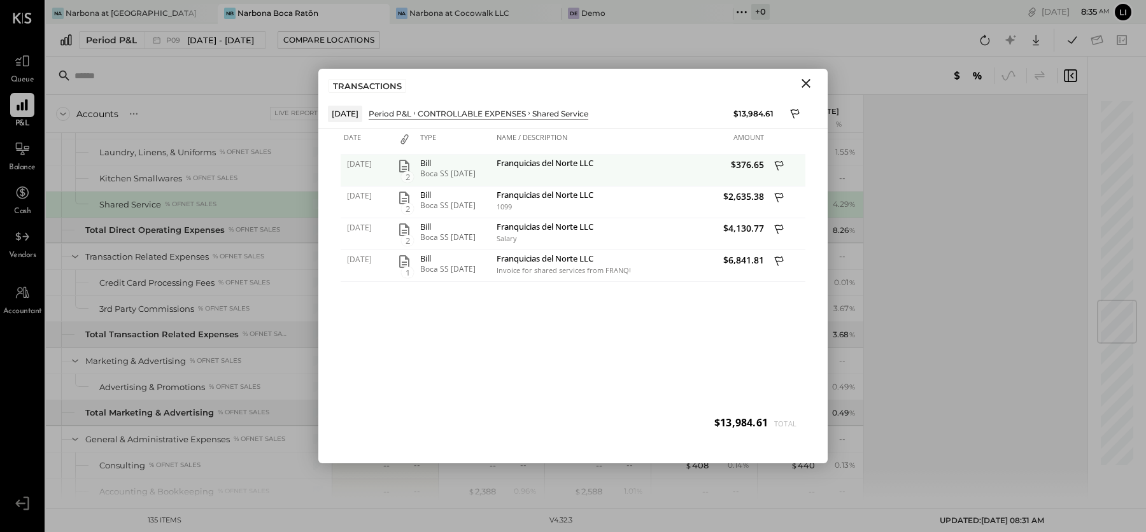
click at [409, 171] on span "2" at bounding box center [407, 176] width 13 height 11
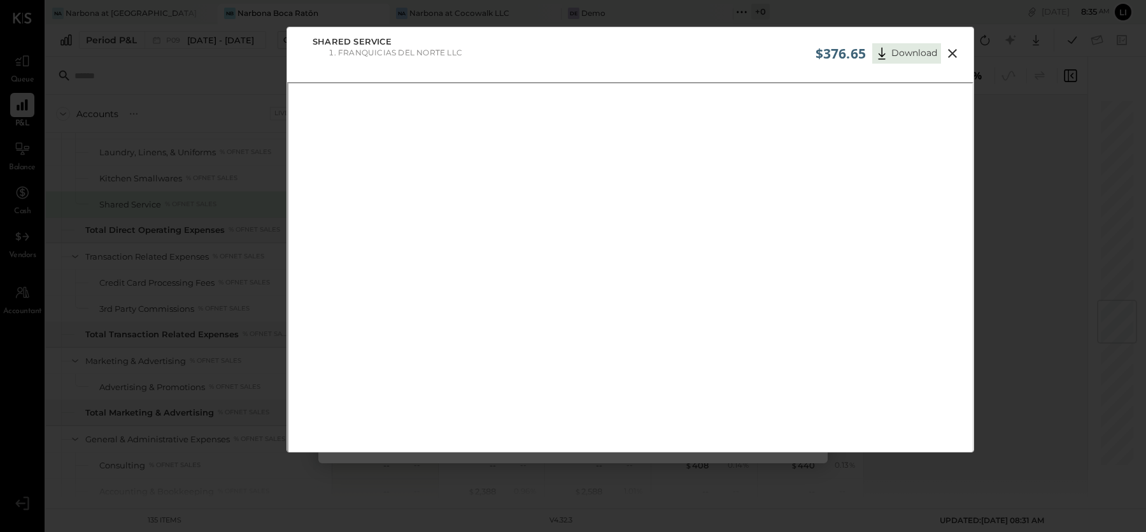
click at [952, 52] on icon at bounding box center [952, 53] width 9 height 9
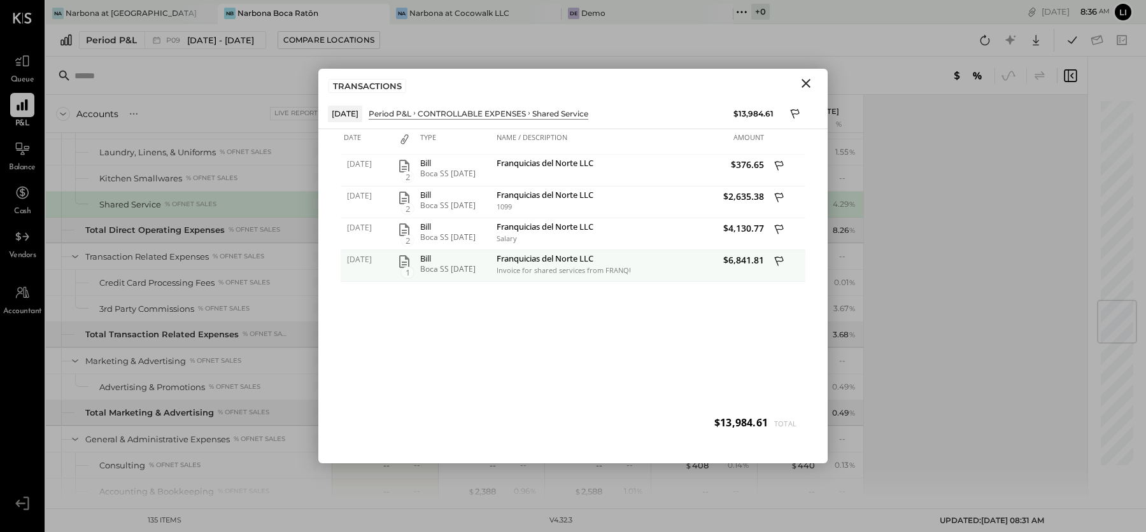
click at [408, 262] on icon "button" at bounding box center [404, 261] width 15 height 15
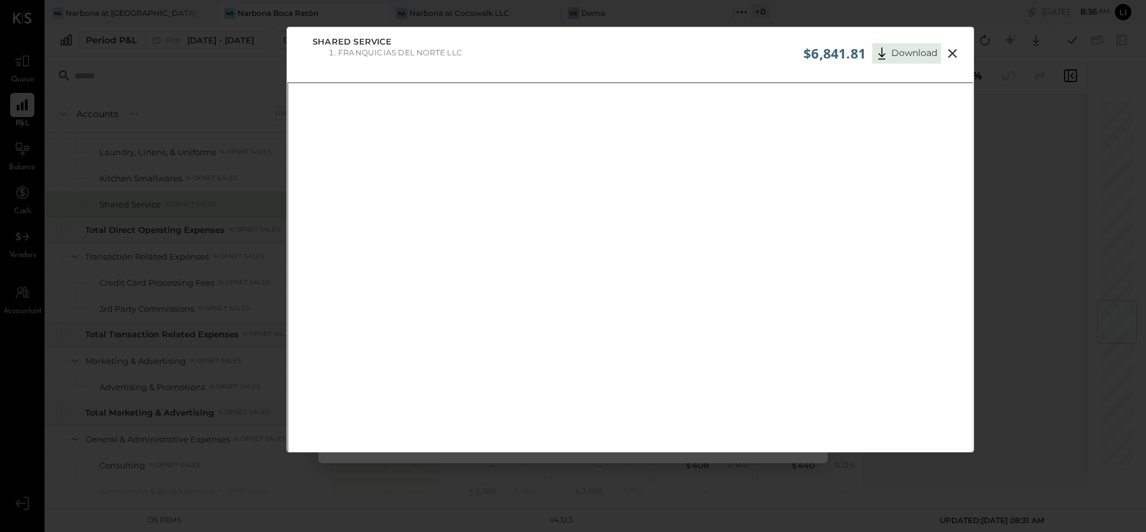
click at [957, 50] on icon at bounding box center [952, 53] width 15 height 15
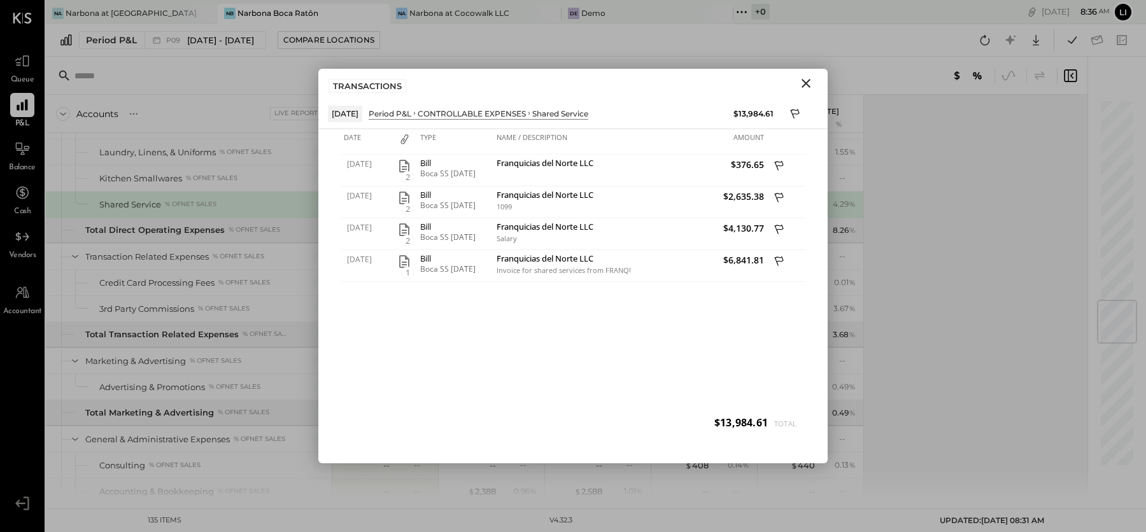
click at [812, 90] on icon "Close" at bounding box center [806, 83] width 15 height 15
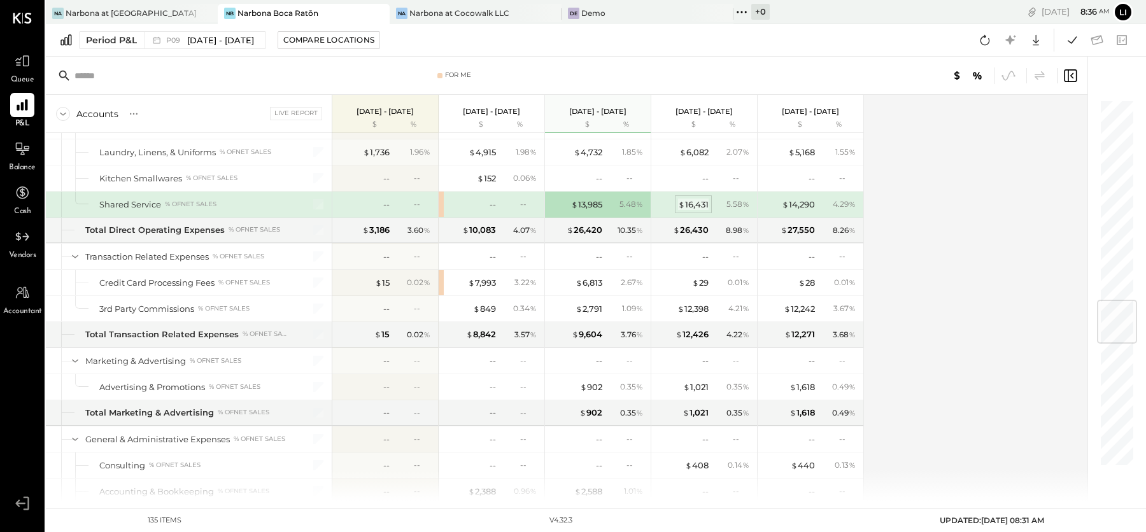
click at [700, 199] on div "$ 16,431" at bounding box center [693, 205] width 31 height 12
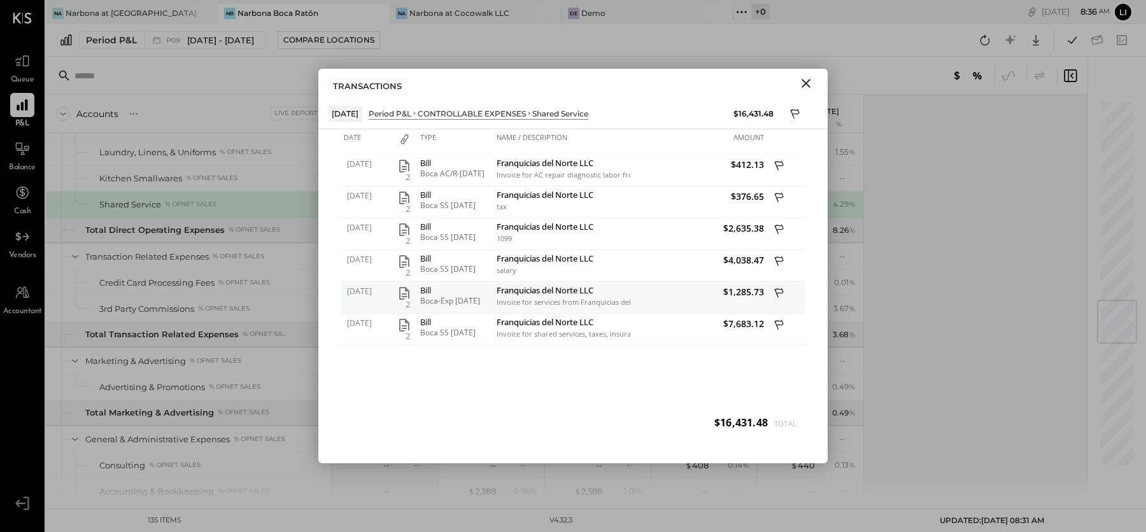
click at [403, 294] on icon "button" at bounding box center [404, 293] width 15 height 15
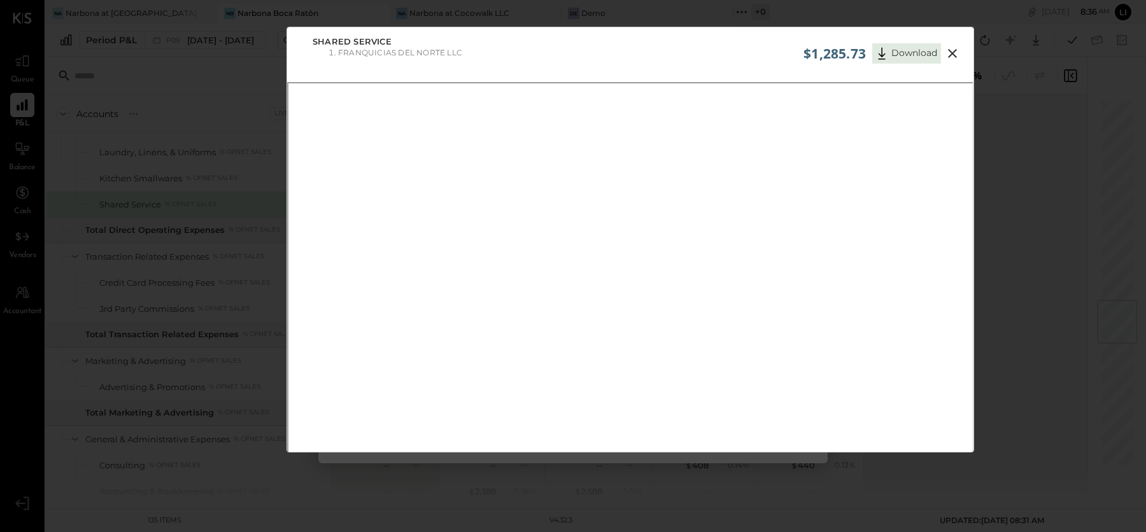
click at [954, 49] on icon at bounding box center [952, 53] width 15 height 15
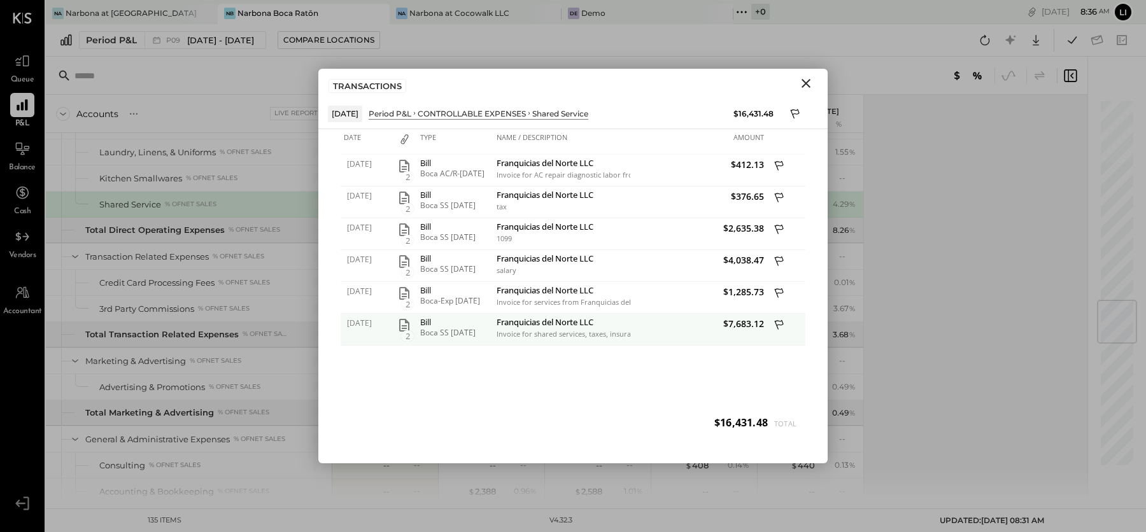
click at [403, 325] on icon "button" at bounding box center [404, 325] width 10 height 13
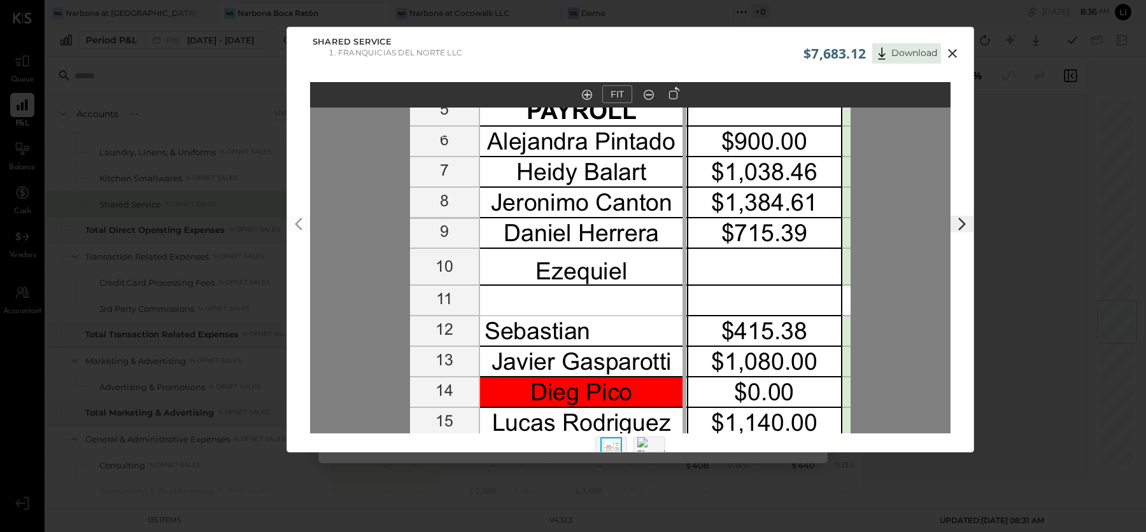
click at [950, 59] on icon at bounding box center [952, 53] width 15 height 15
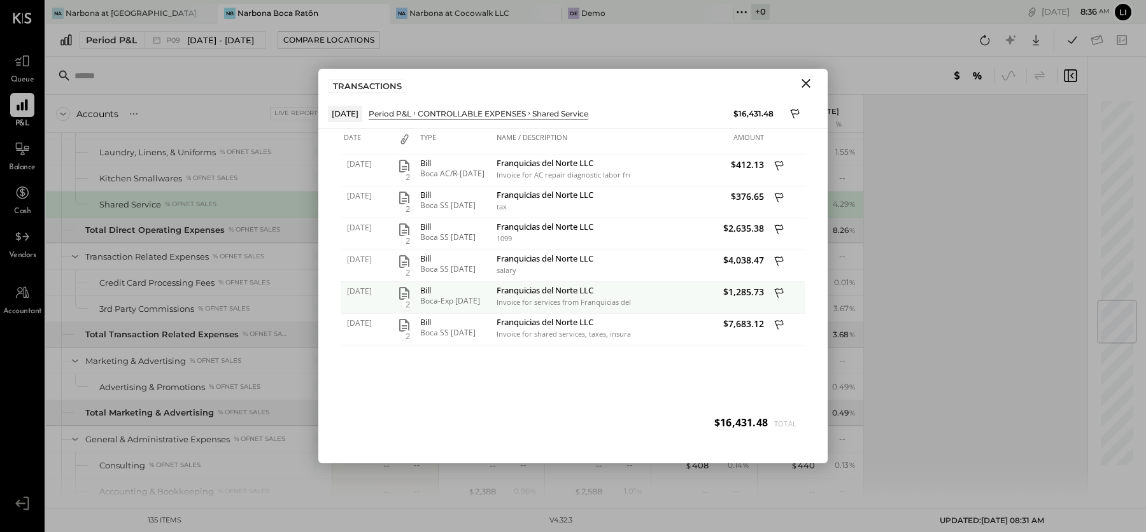
click at [407, 289] on icon "button" at bounding box center [404, 293] width 10 height 13
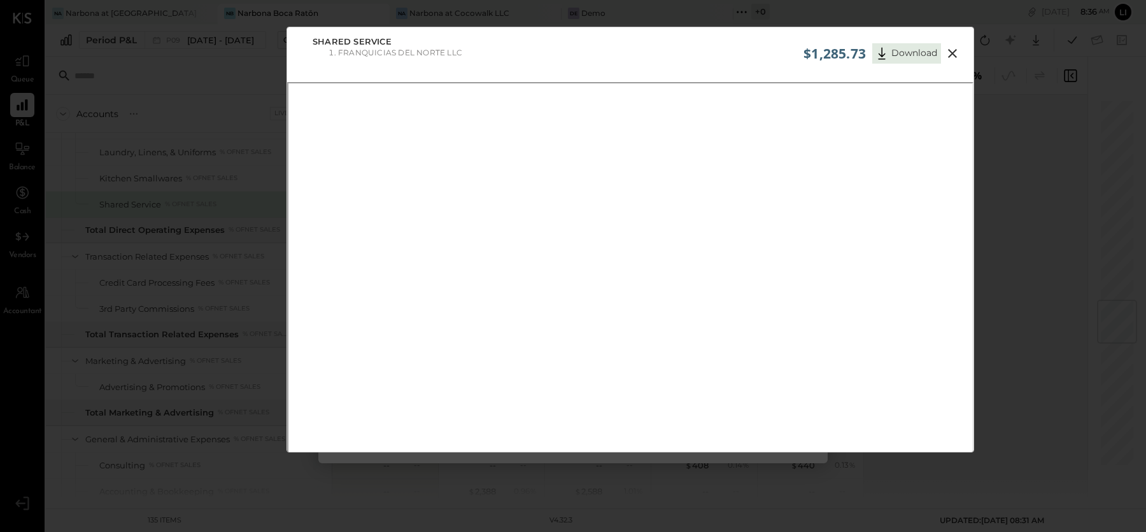
click at [954, 51] on icon at bounding box center [952, 53] width 9 height 9
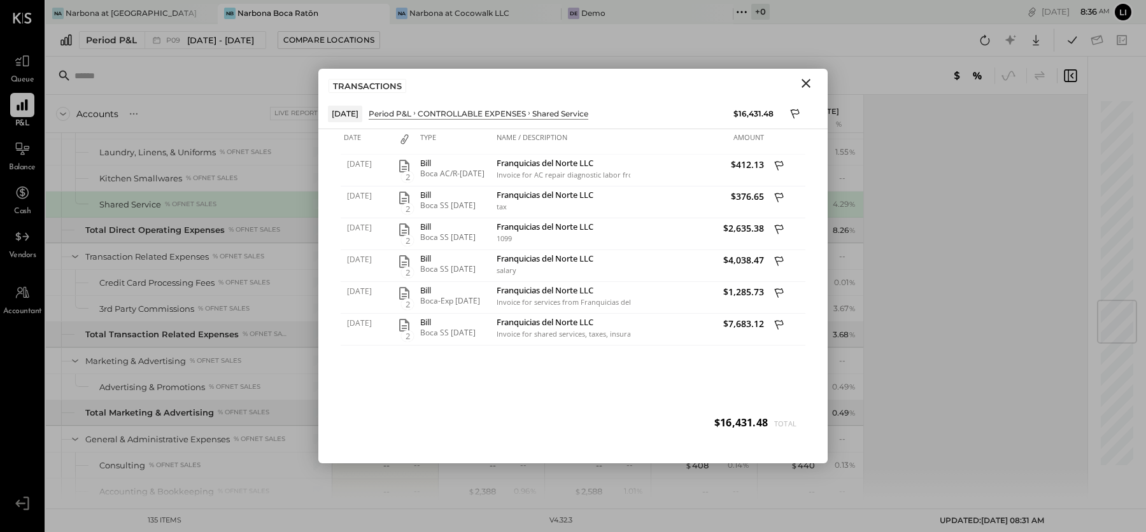
click at [809, 84] on icon "Close" at bounding box center [806, 83] width 15 height 15
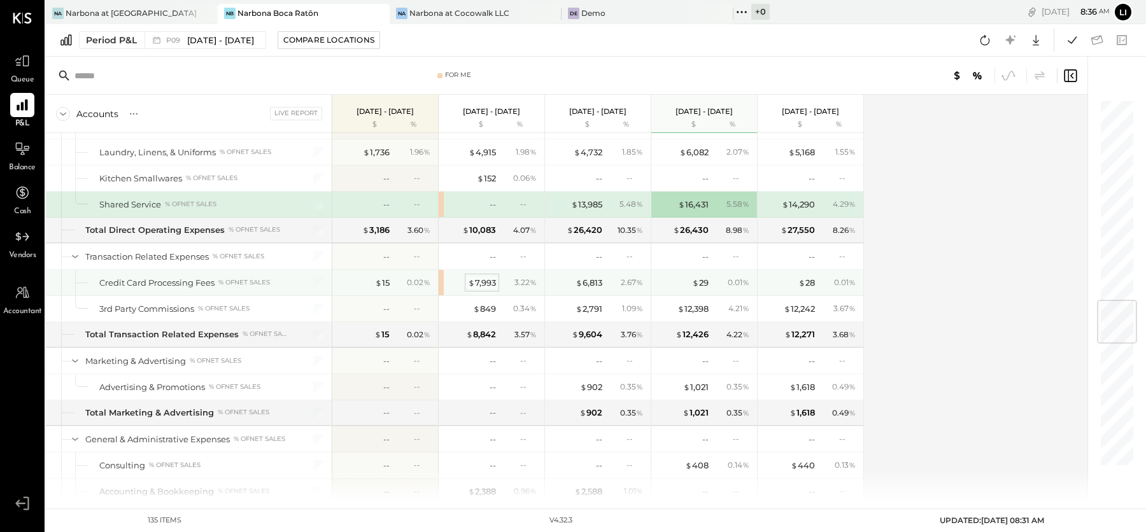
click at [480, 277] on div "$ 7,993" at bounding box center [482, 283] width 28 height 12
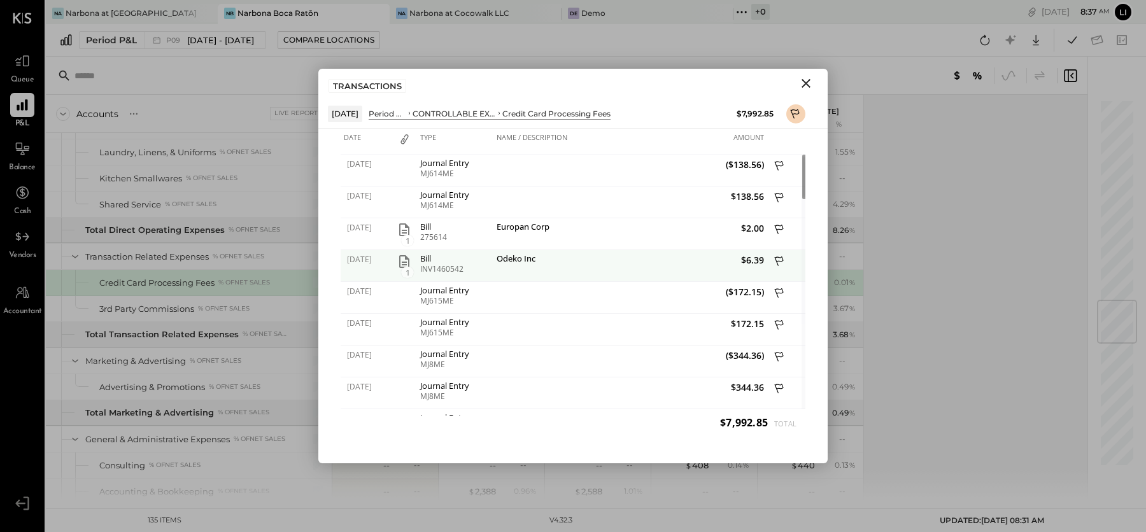
click at [408, 260] on icon "button" at bounding box center [404, 261] width 10 height 13
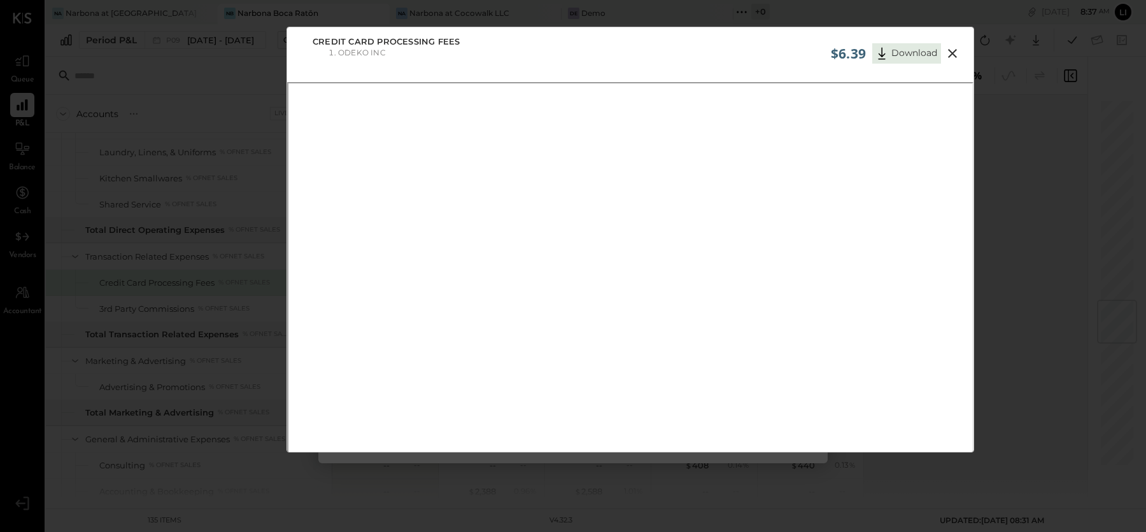
click at [963, 50] on button at bounding box center [952, 53] width 23 height 17
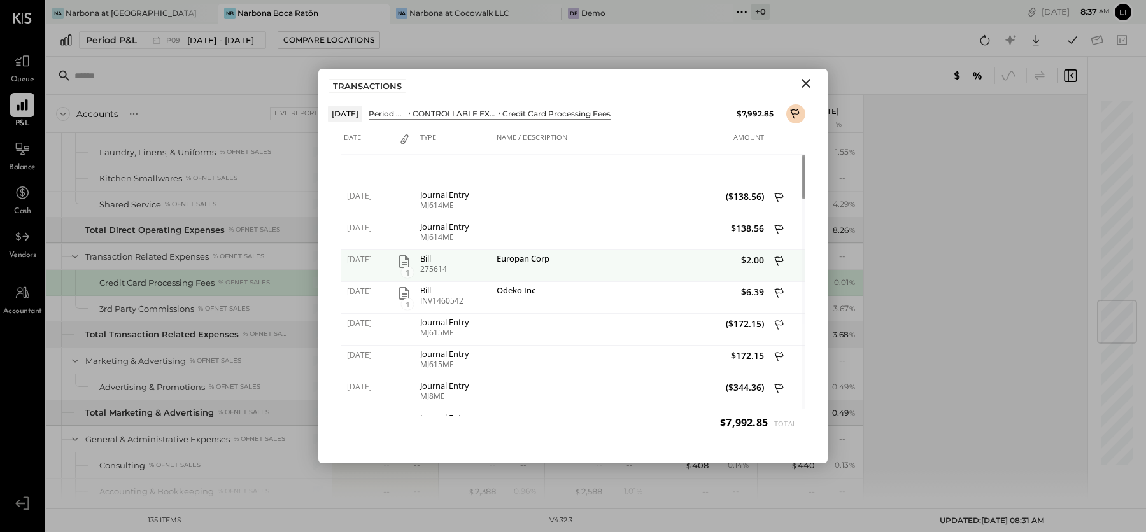
click at [406, 258] on icon "button" at bounding box center [404, 261] width 10 height 13
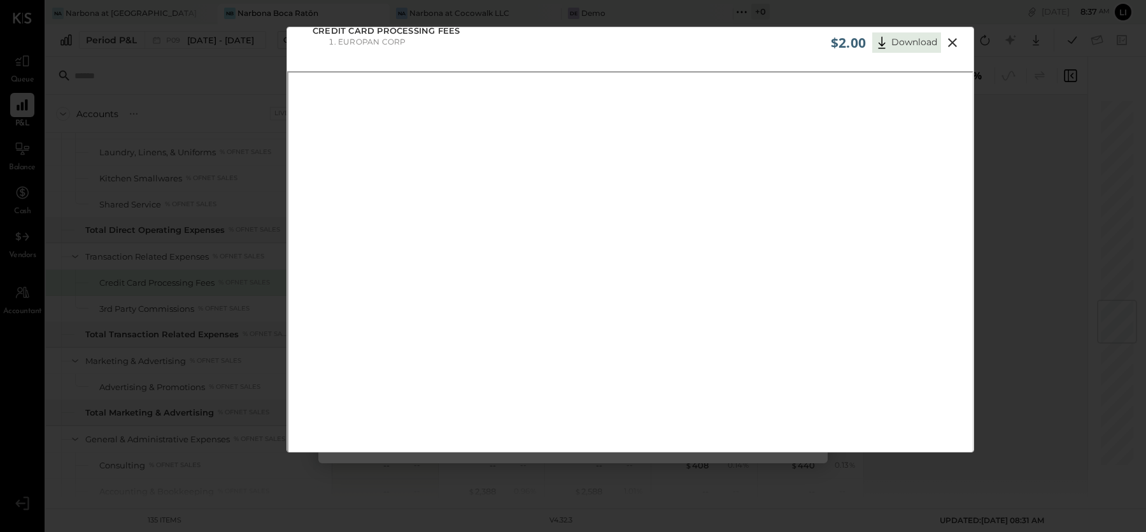
scroll to position [13, 0]
click at [950, 42] on icon at bounding box center [952, 40] width 9 height 9
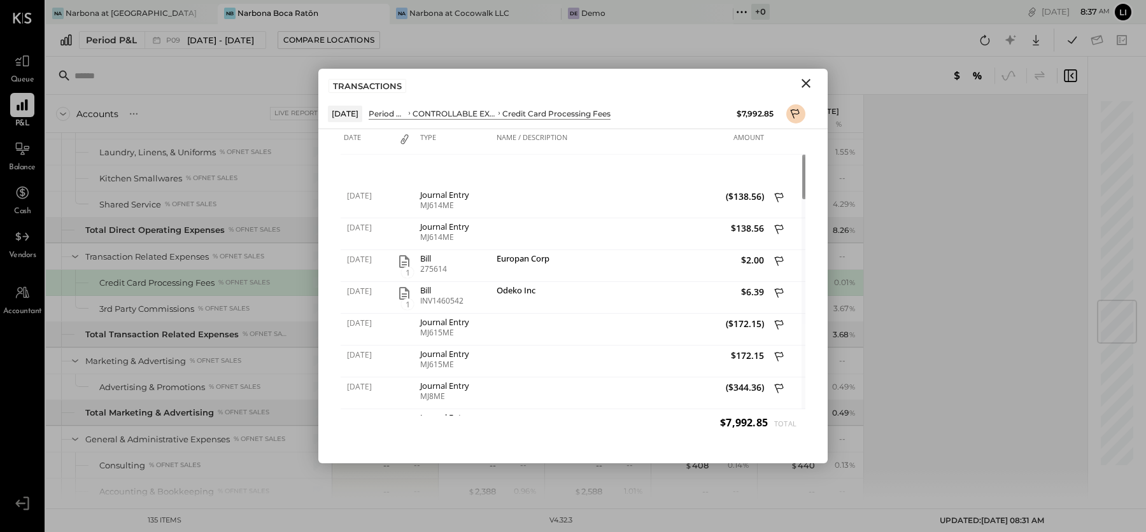
click at [804, 87] on icon "Close" at bounding box center [806, 83] width 15 height 15
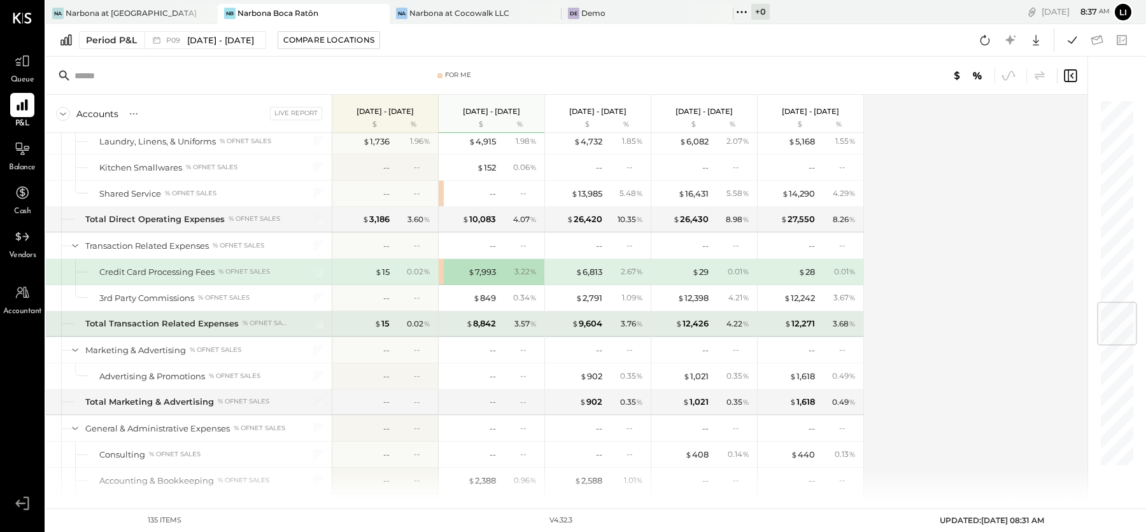
scroll to position [1704, 0]
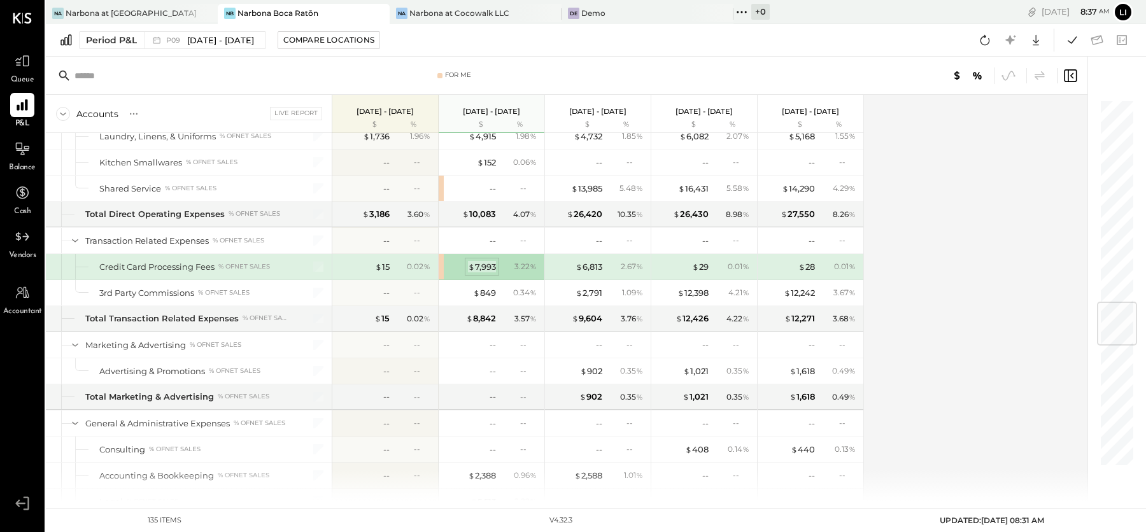
click at [474, 261] on div "$ 7,993" at bounding box center [482, 267] width 28 height 12
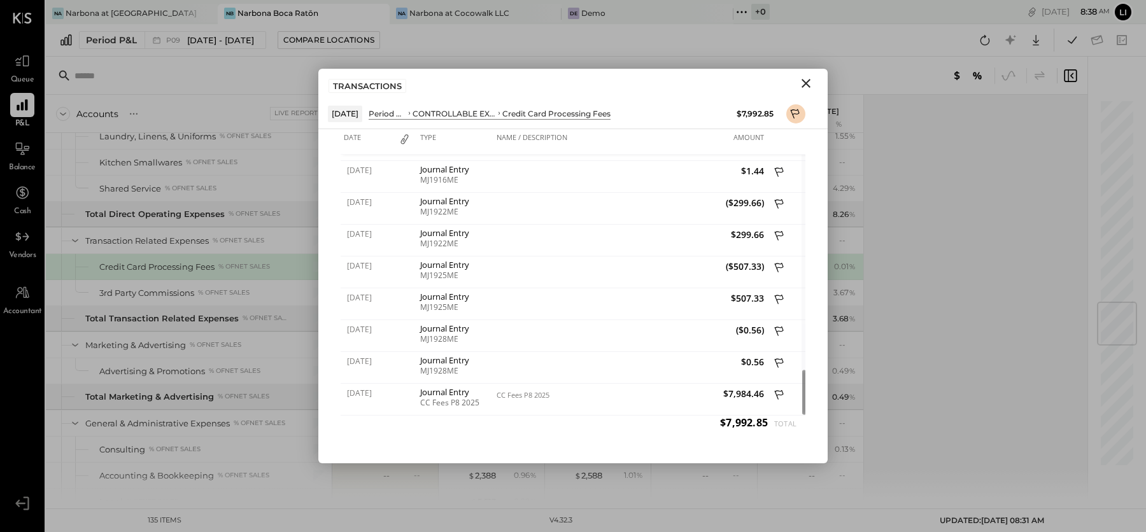
click at [813, 82] on icon "Close" at bounding box center [806, 83] width 15 height 15
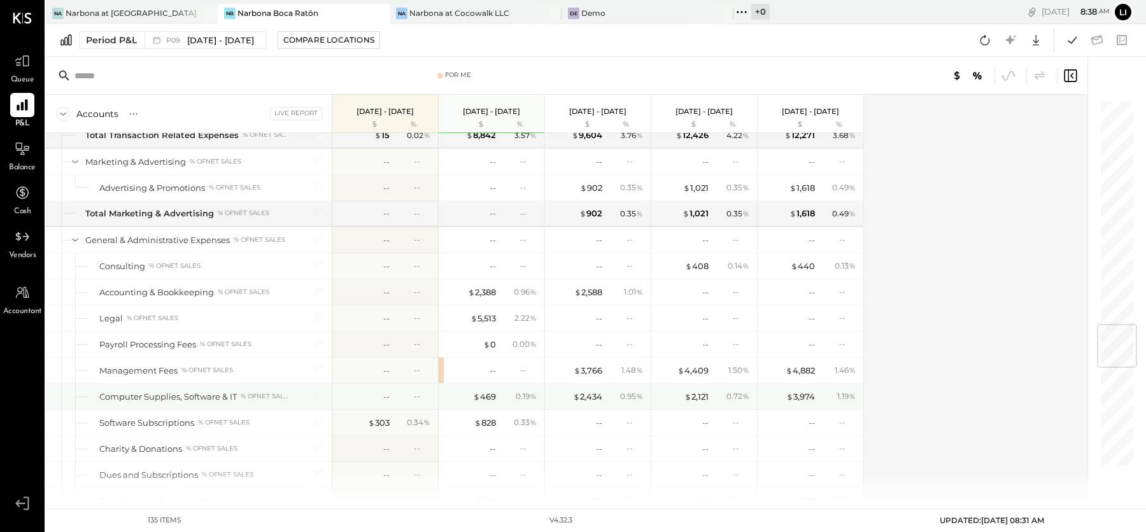
scroll to position [1895, 0]
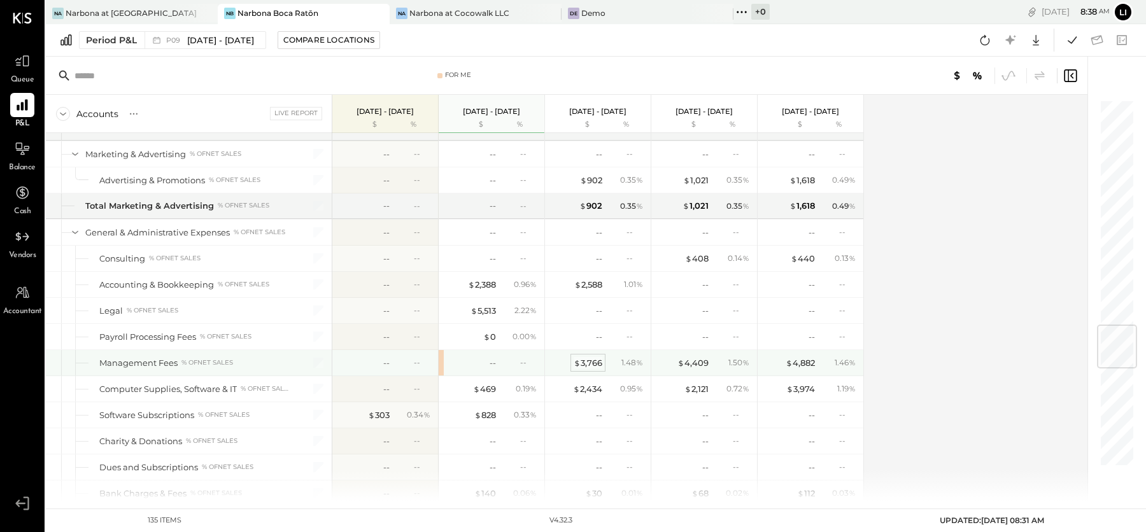
click at [594, 357] on div "$ 3,766" at bounding box center [588, 363] width 29 height 12
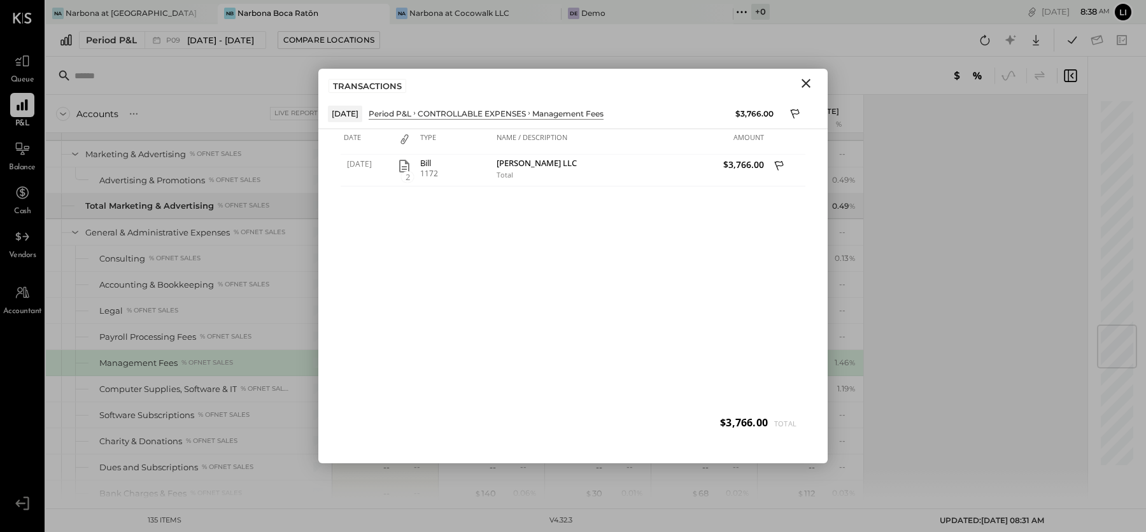
click at [805, 83] on icon "Close" at bounding box center [806, 83] width 9 height 9
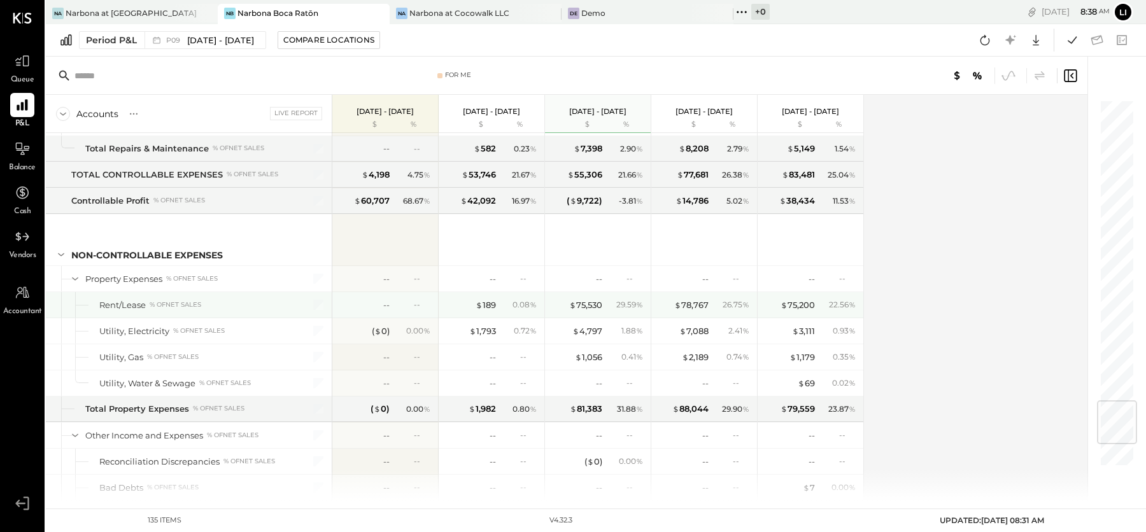
scroll to position [2531, 0]
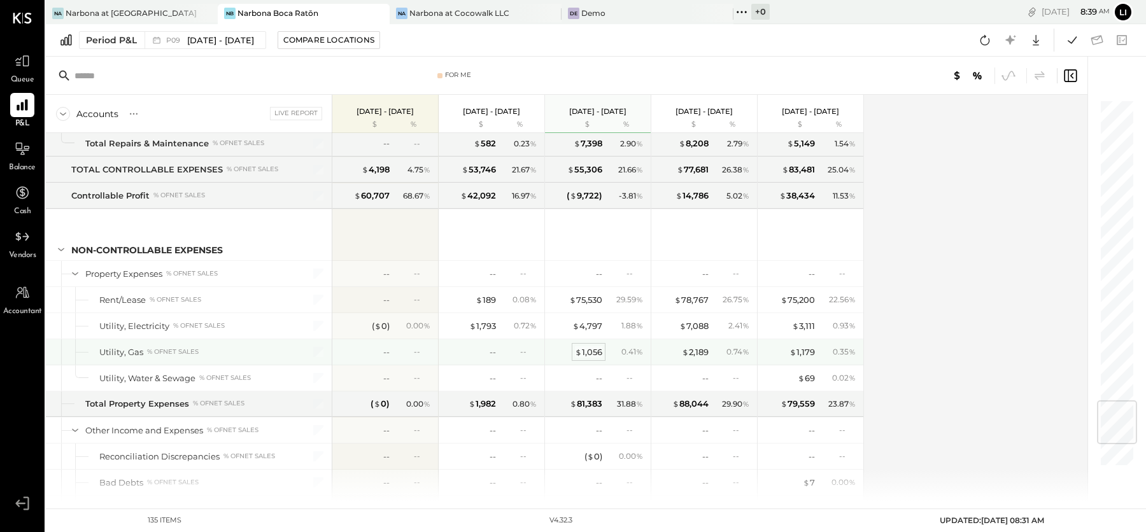
click at [588, 346] on div "$ 1,056" at bounding box center [588, 352] width 27 height 12
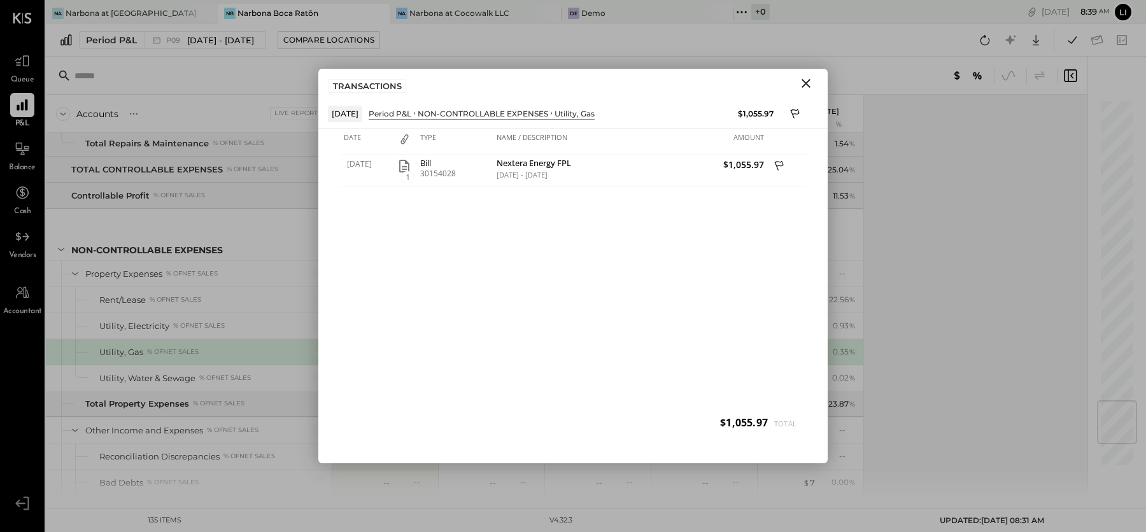
click at [809, 79] on icon "Close" at bounding box center [806, 83] width 9 height 9
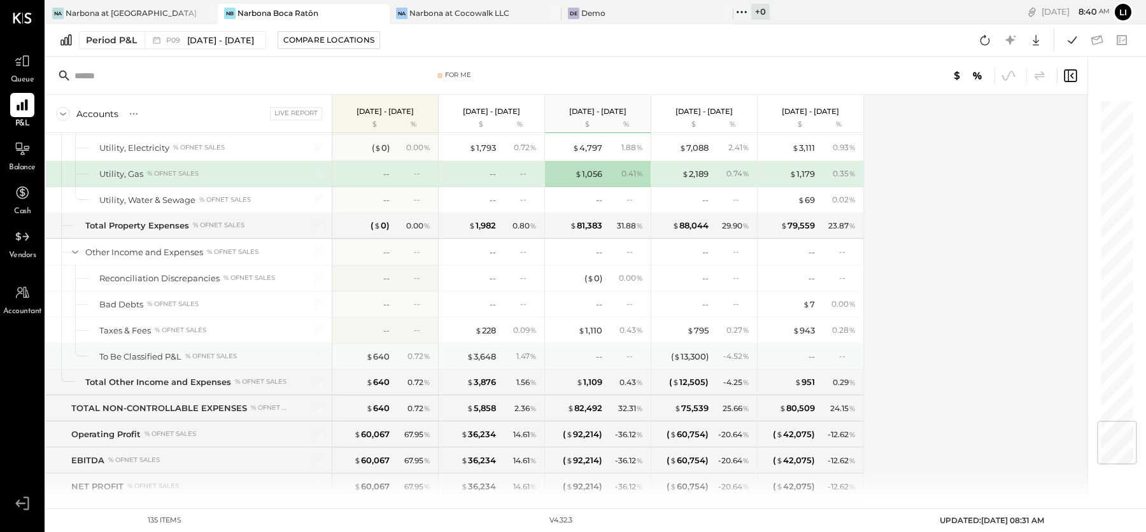
scroll to position [2714, 0]
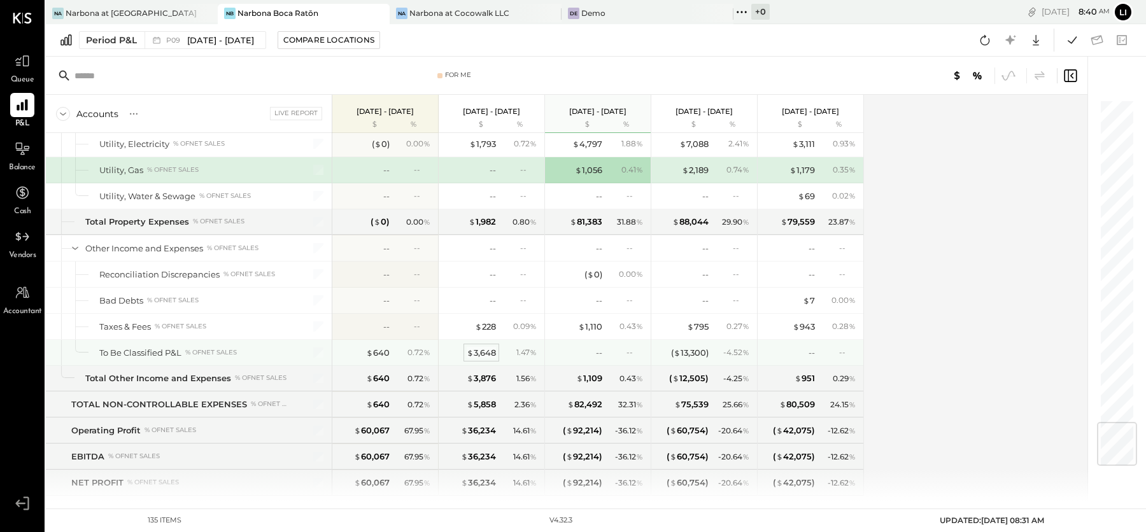
click at [494, 347] on div "$ 3,648" at bounding box center [481, 353] width 29 height 12
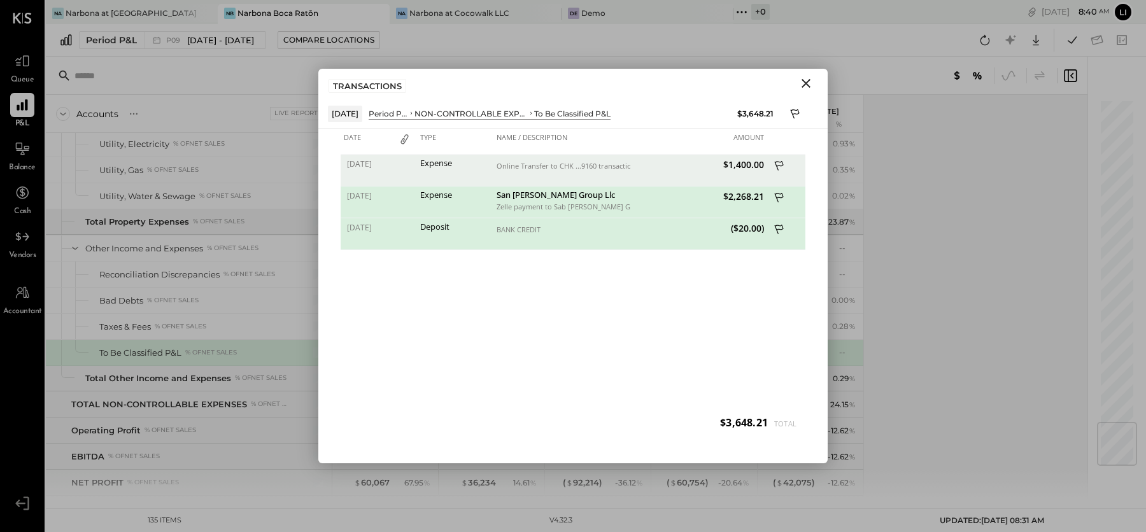
click at [569, 280] on div "07/22/2025 Expense Online Transfer to CHK ...9160 transaction#: XXXXXXX8025 07/…" at bounding box center [573, 298] width 465 height 287
click at [808, 87] on icon "Close" at bounding box center [806, 83] width 15 height 15
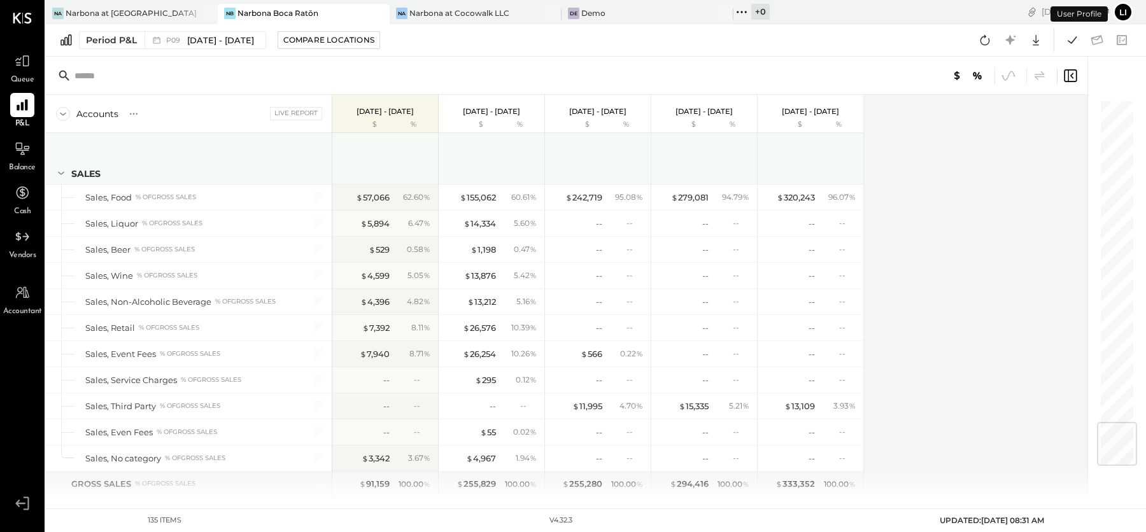
scroll to position [2711, 0]
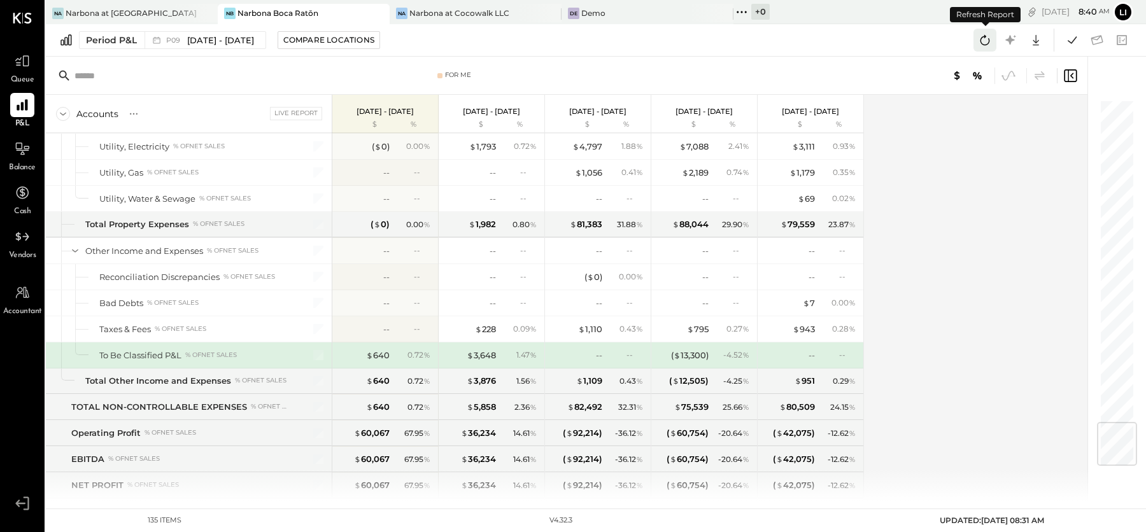
click at [978, 43] on icon at bounding box center [985, 40] width 17 height 17
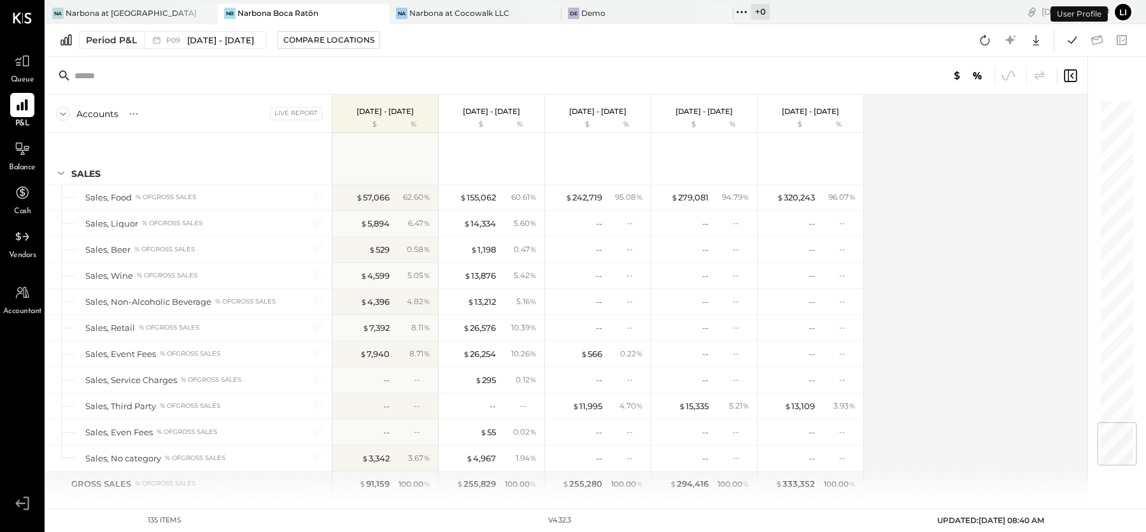
scroll to position [2711, 0]
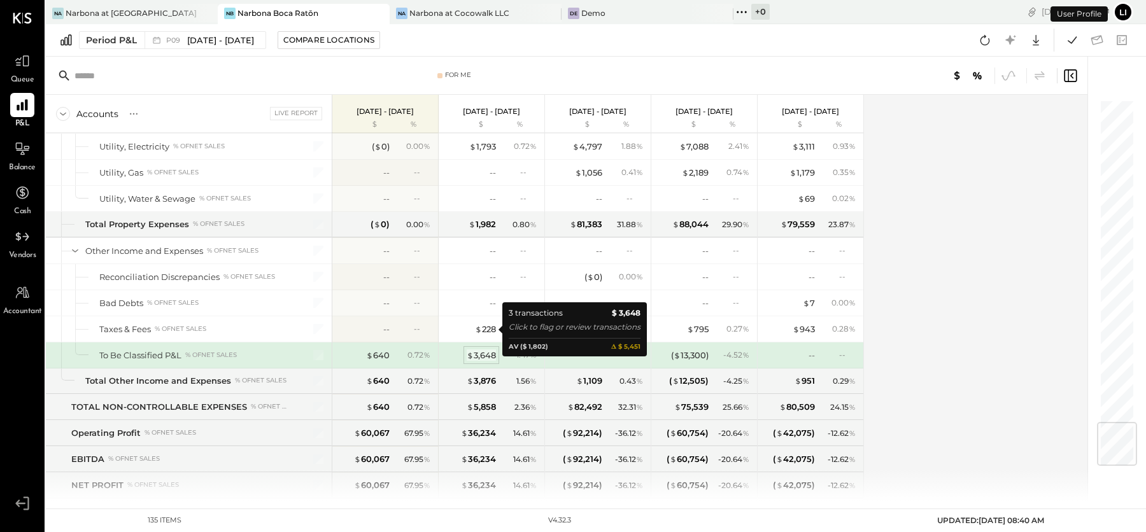
click at [485, 350] on div "$ 3,648" at bounding box center [481, 356] width 29 height 12
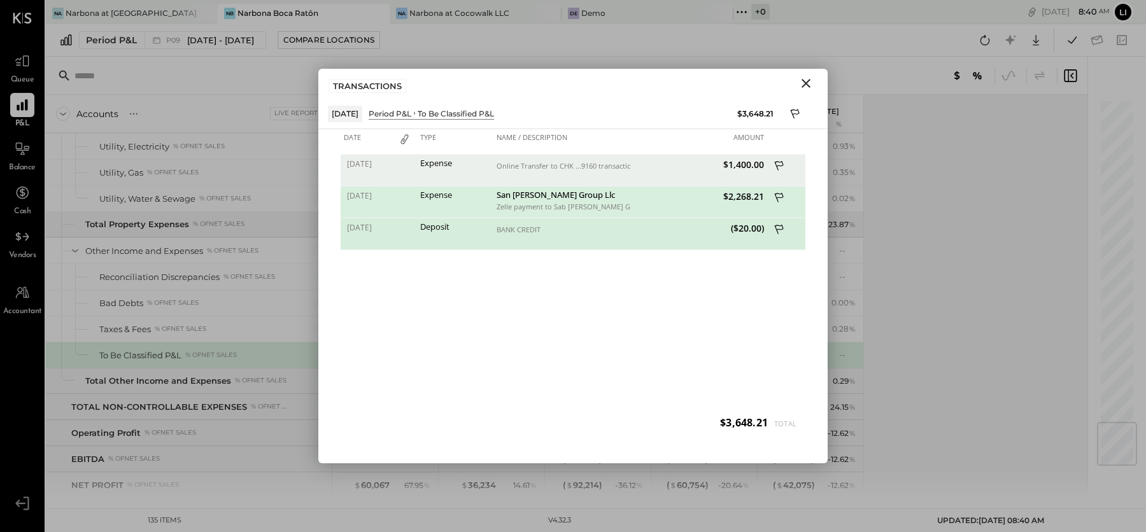
click at [752, 226] on span "($20.00)" at bounding box center [699, 228] width 131 height 12
click at [504, 231] on div "BANK CREDIT" at bounding box center [562, 229] width 131 height 9
